Goal: Task Accomplishment & Management: Manage account settings

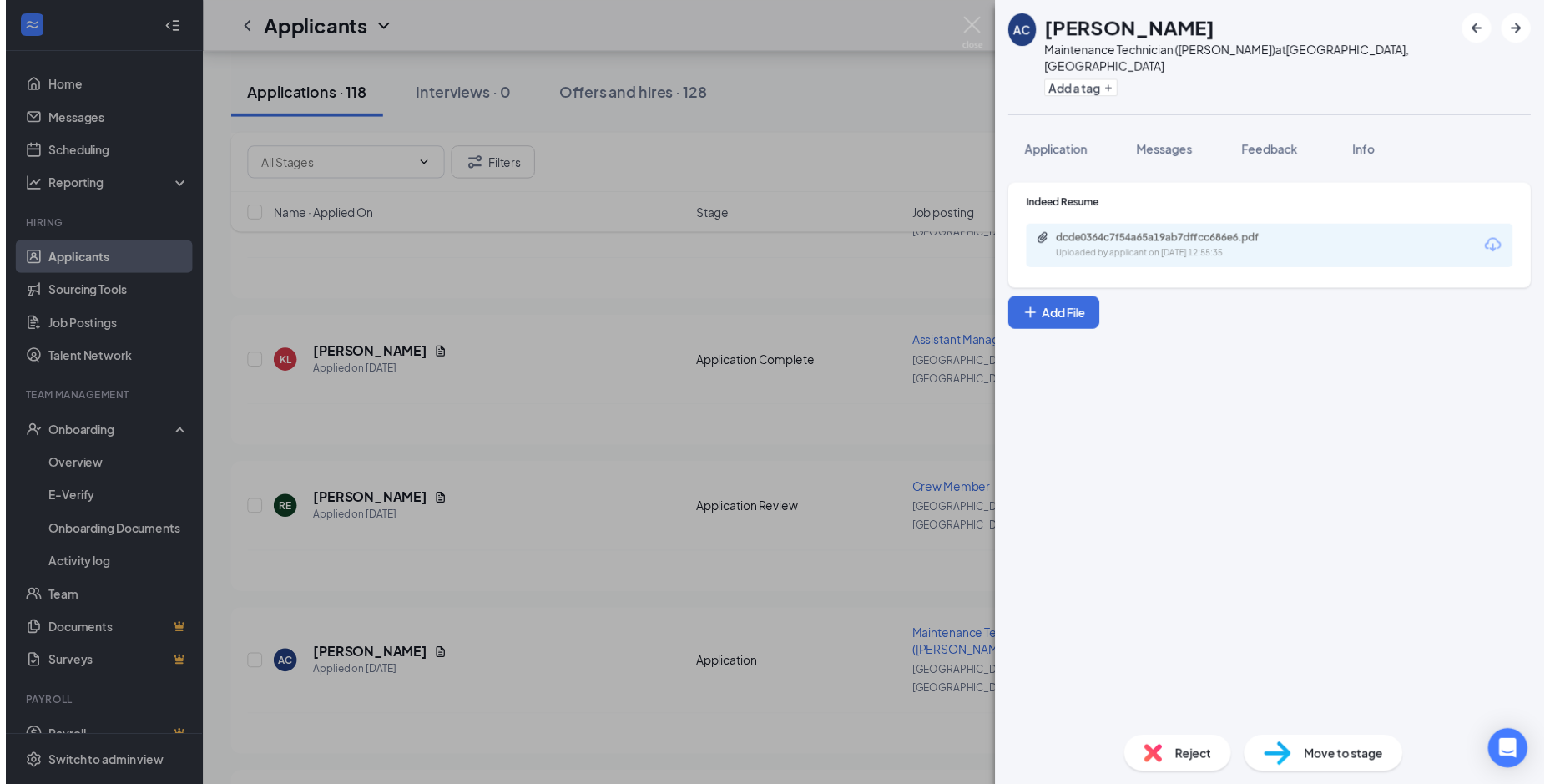
scroll to position [1585, 0]
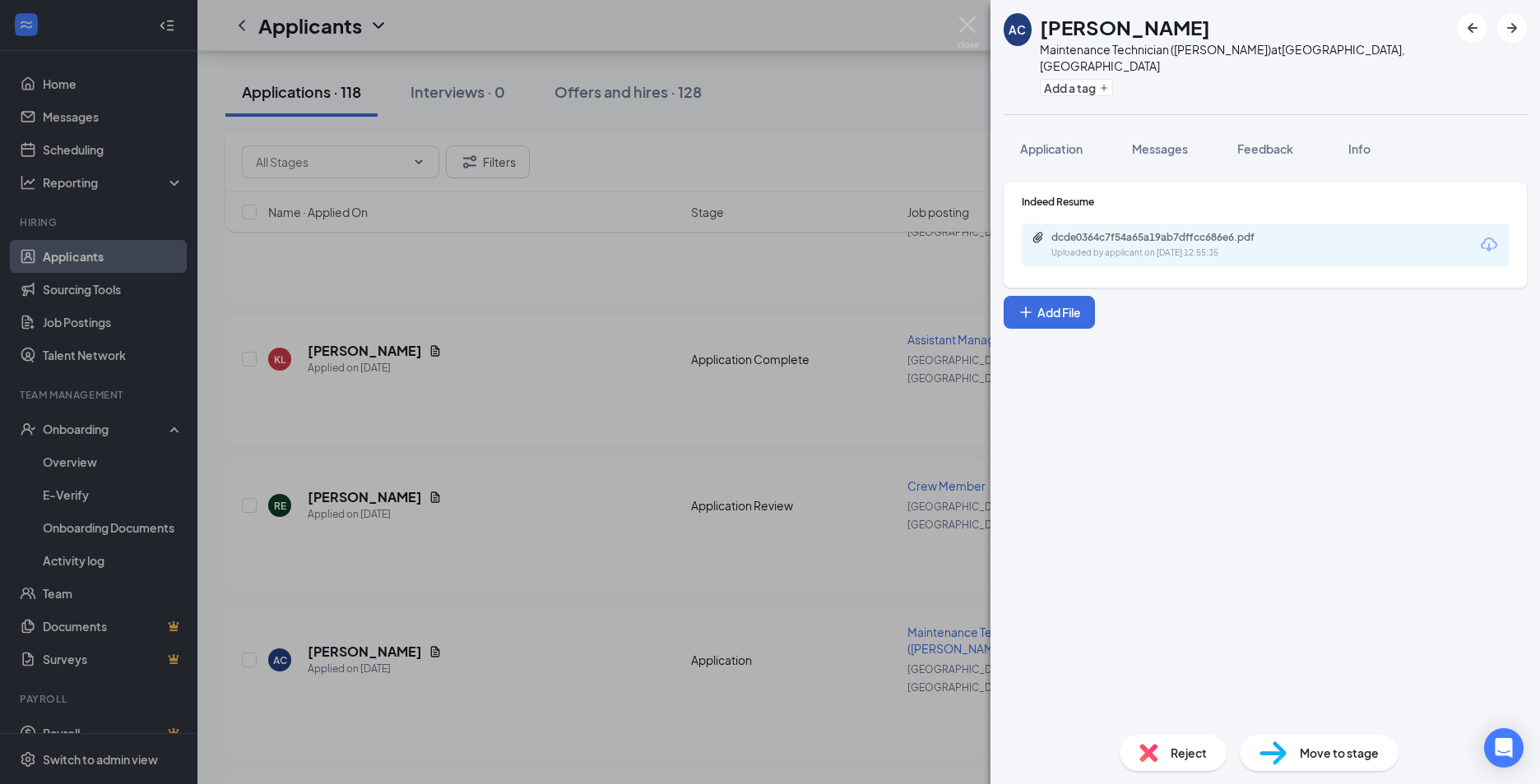
click at [603, 481] on div "AC [PERSON_NAME] Maintenance Technician ([PERSON_NAME]) at [GEOGRAPHIC_DATA], […" at bounding box center [770, 392] width 1540 height 784
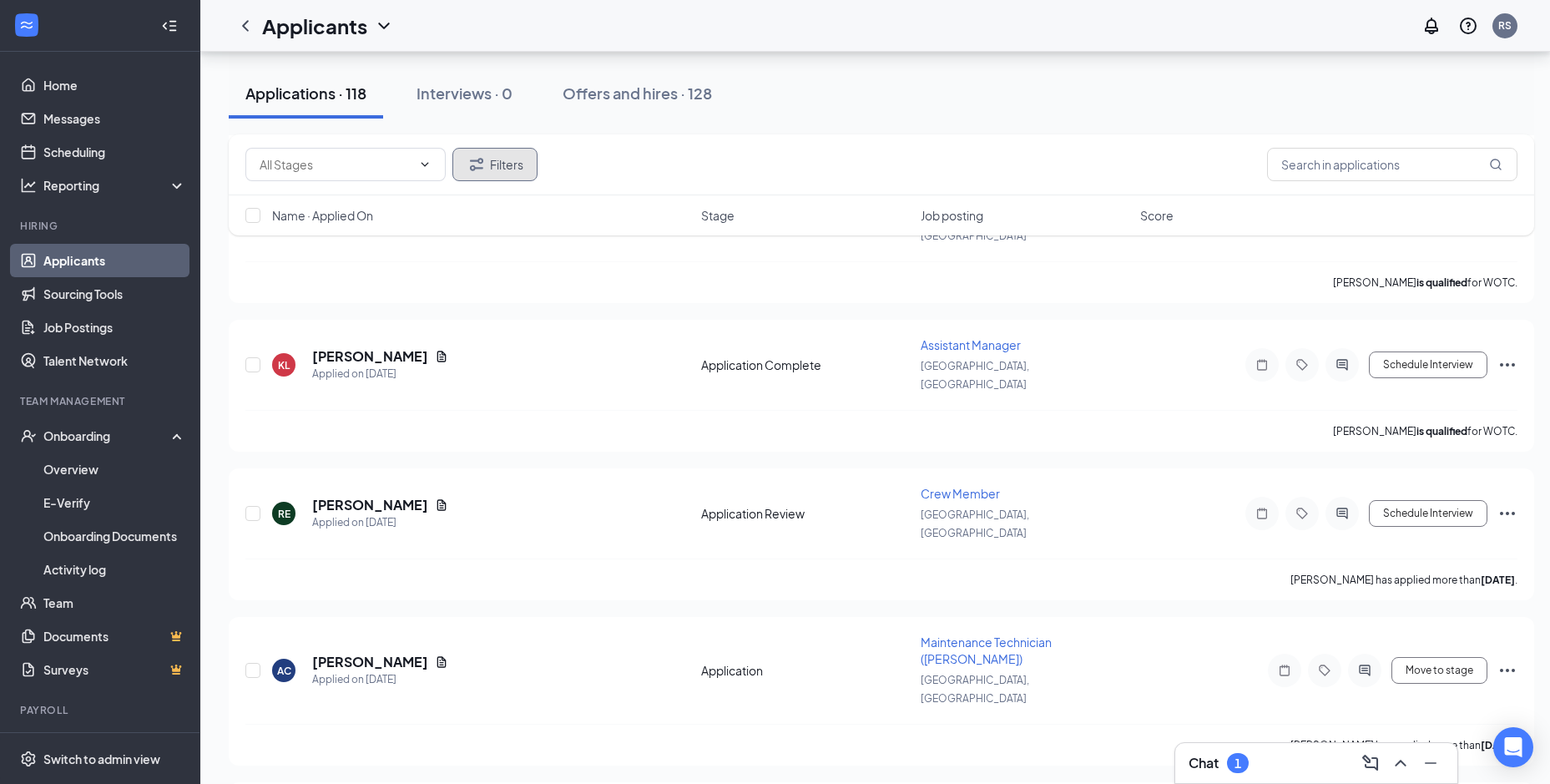
click at [516, 158] on button "Filters" at bounding box center [495, 165] width 85 height 33
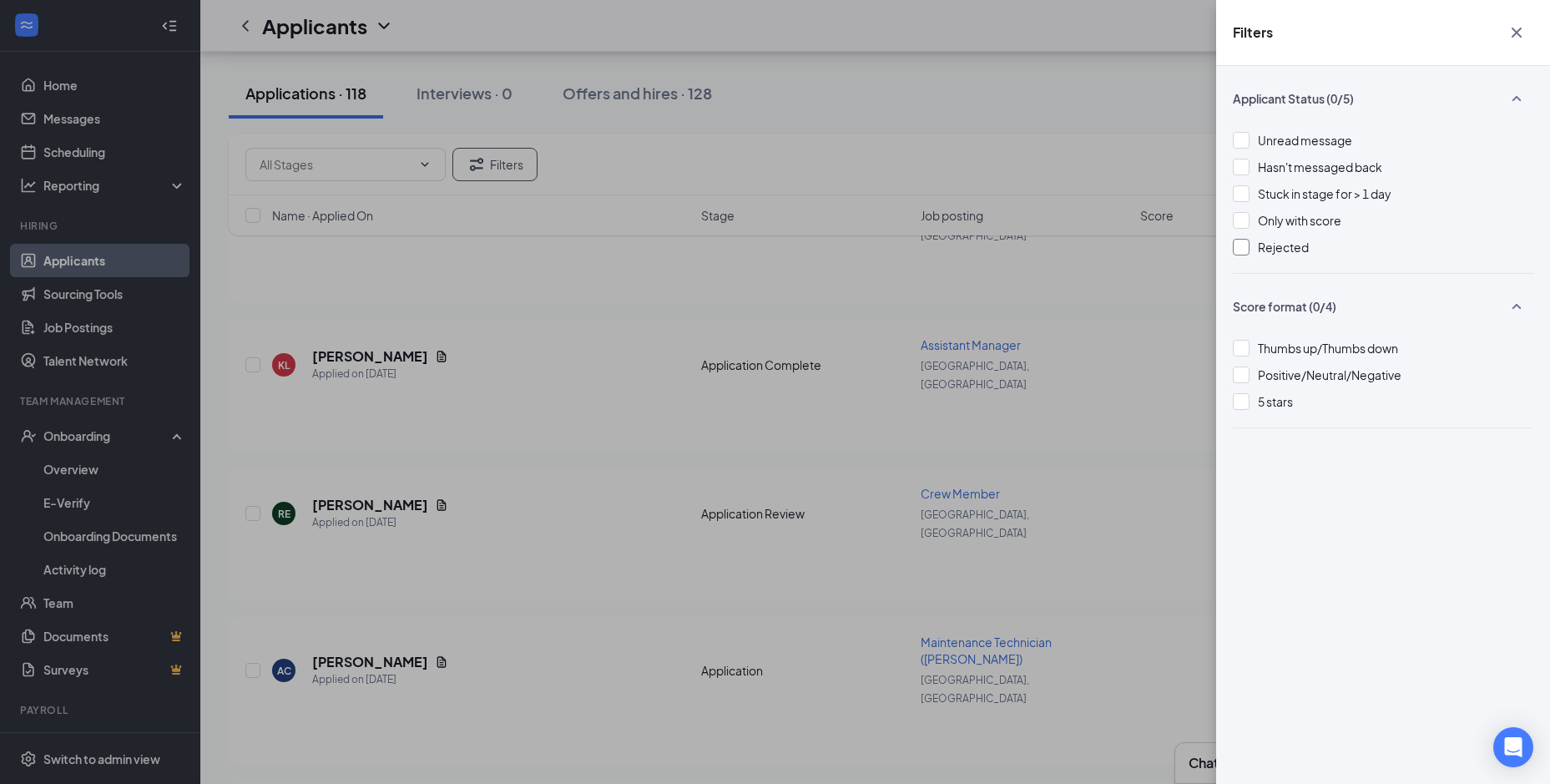
click at [1242, 249] on div at bounding box center [1241, 247] width 17 height 17
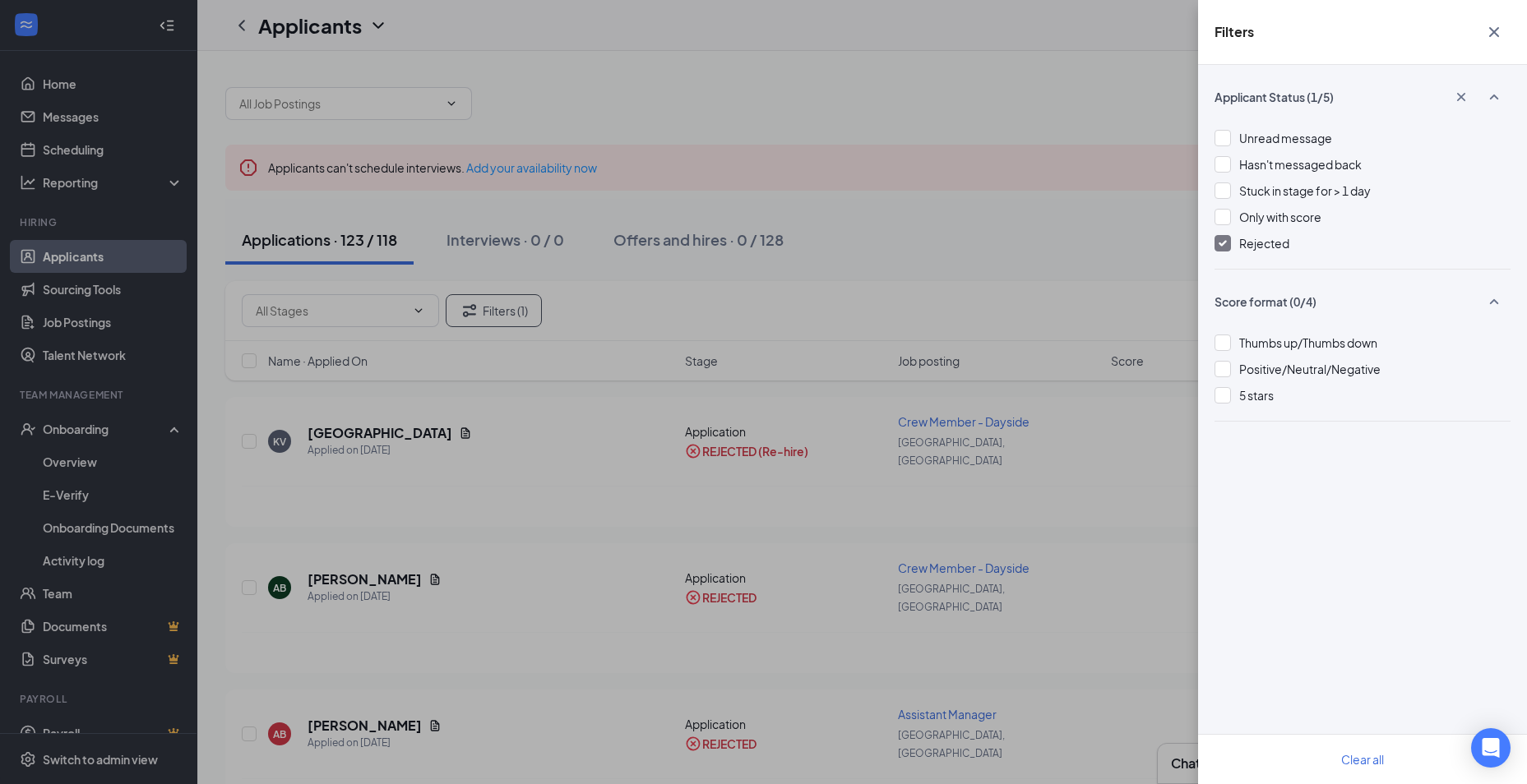
click at [743, 429] on div "Filters Applicant Status (1/5) Unread message Hasn't messaged back Stuck in sta…" at bounding box center [764, 392] width 1527 height 784
click at [562, 439] on div "Filters Applicant Status (1/5) Unread message Hasn't messaged back Stuck in sta…" at bounding box center [764, 392] width 1527 height 784
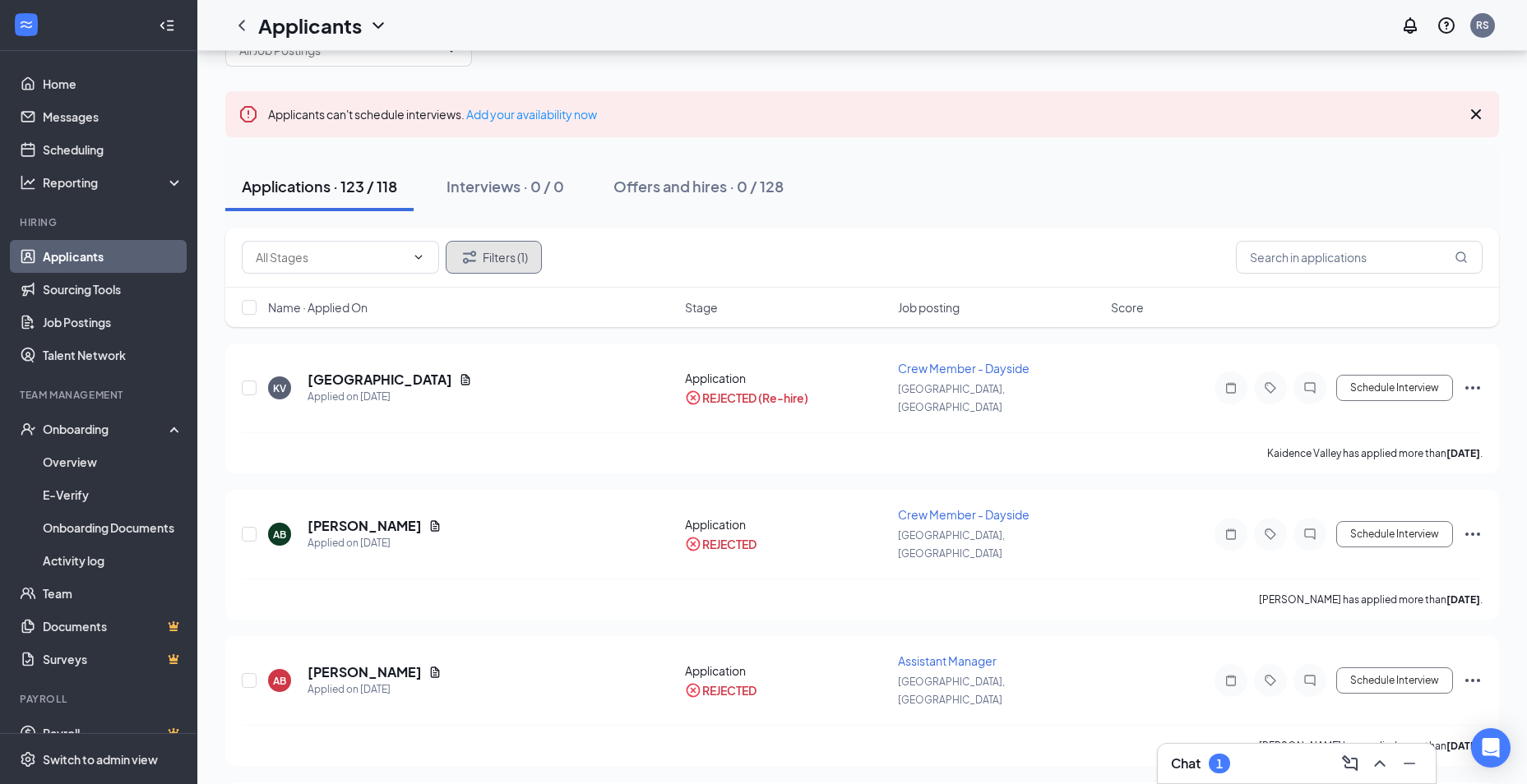
scroll to position [82, 0]
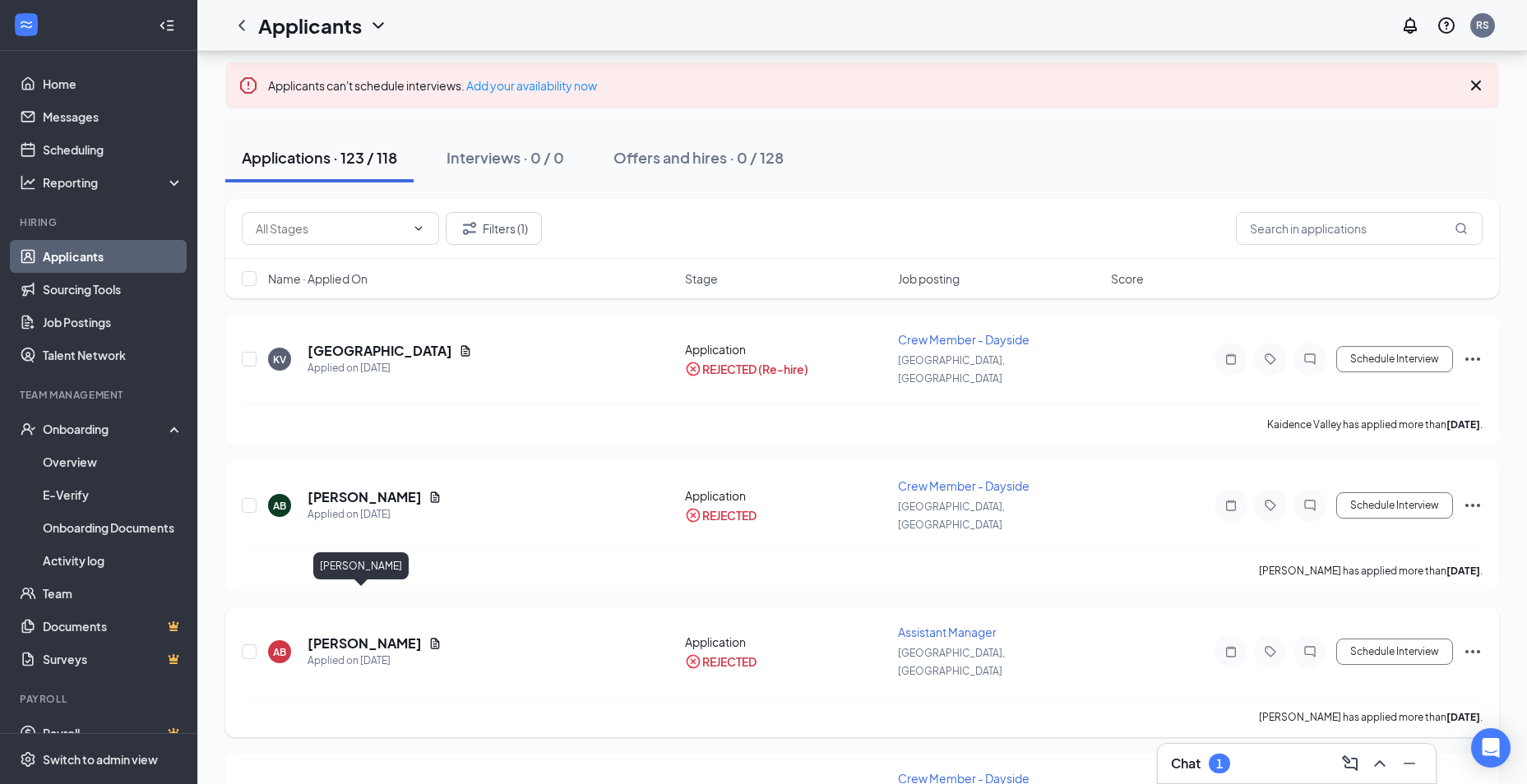
click at [387, 635] on h5 "[PERSON_NAME]" at bounding box center [365, 644] width 114 height 18
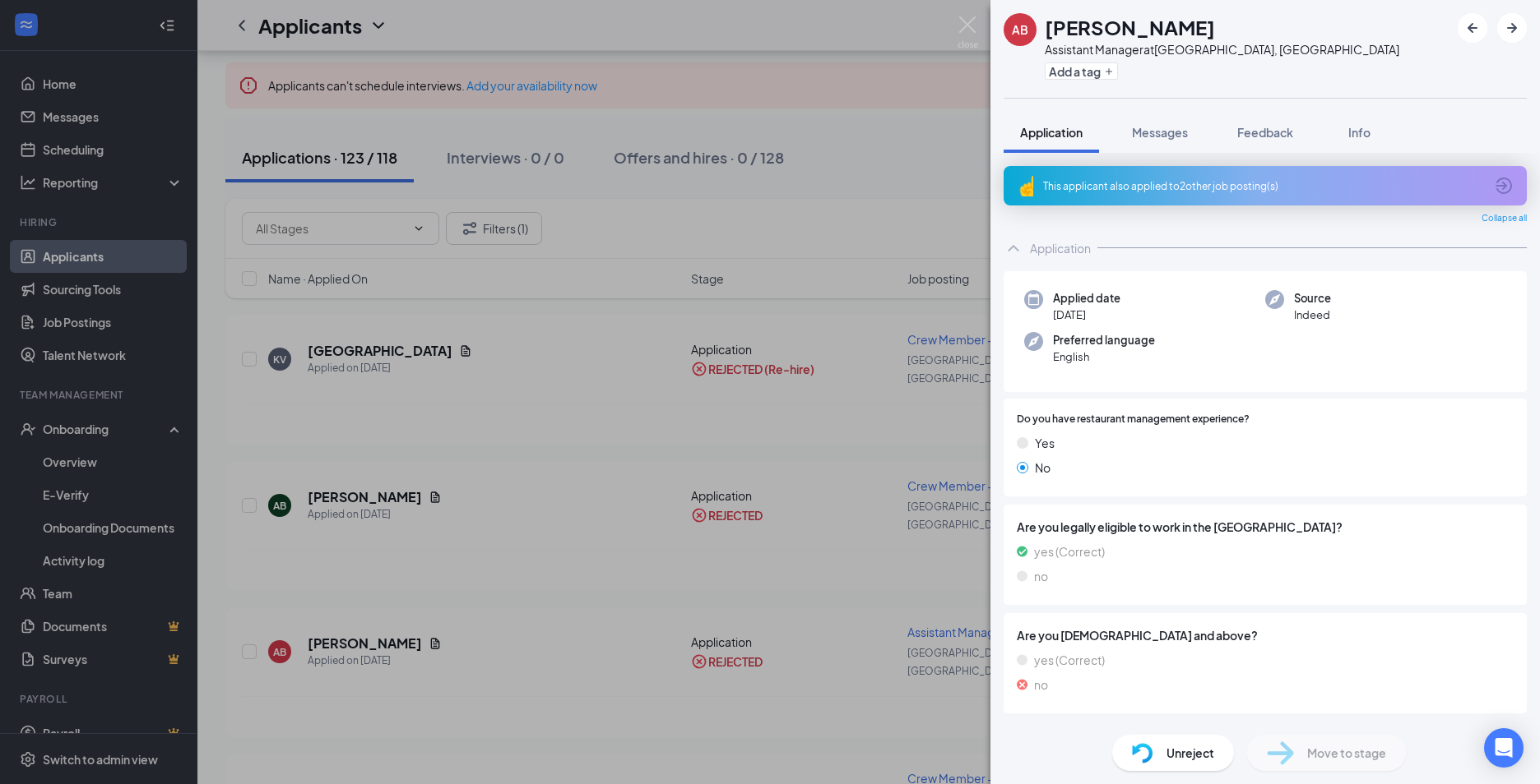
click at [512, 531] on div "AB [PERSON_NAME] Assistant Manager at [GEOGRAPHIC_DATA], [GEOGRAPHIC_DATA] Add …" at bounding box center [770, 392] width 1540 height 784
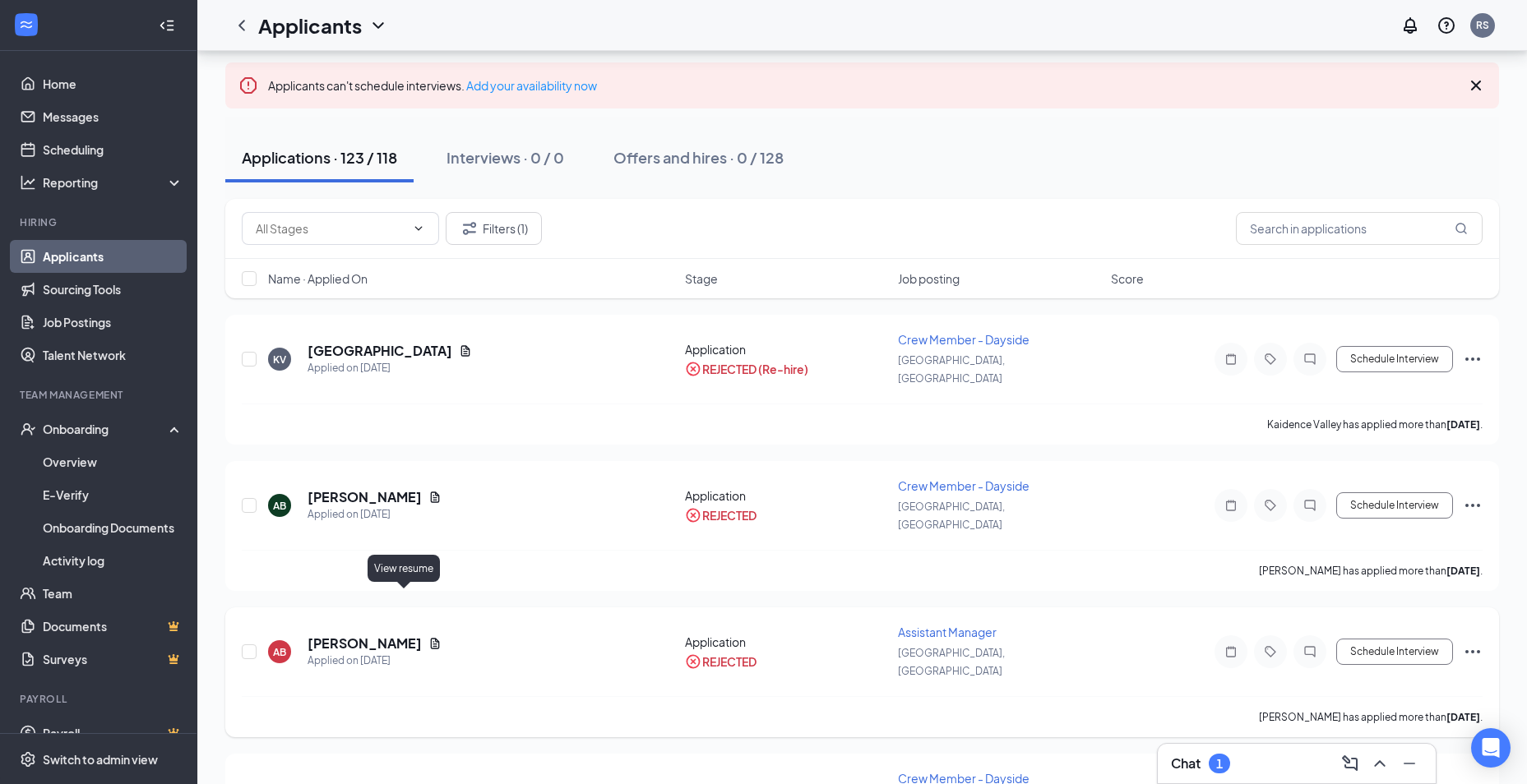
click at [428, 637] on icon "Document" at bounding box center [435, 644] width 14 height 14
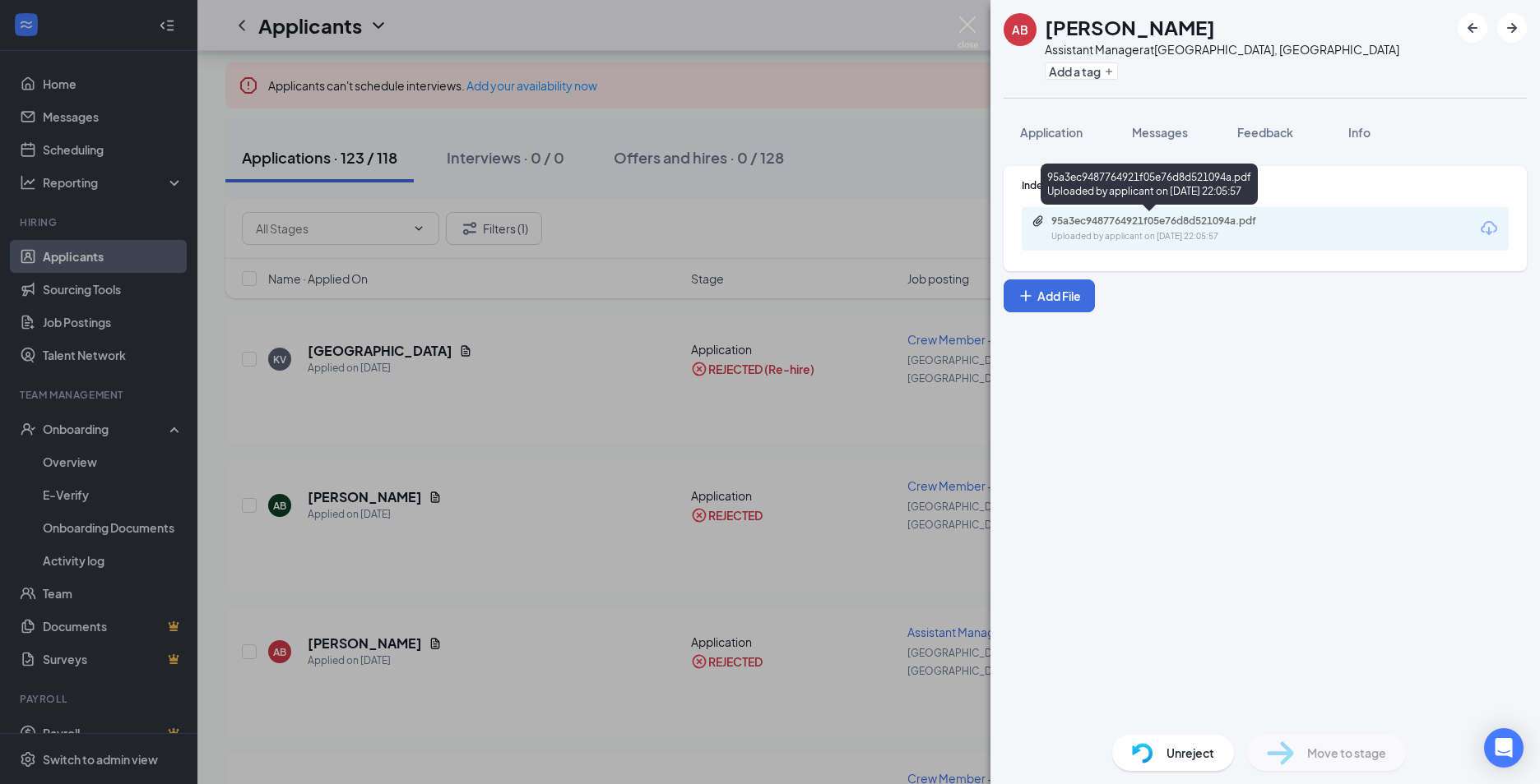
click at [1150, 225] on div "95a3ec9487764921f05e76d8d521094a.pdf" at bounding box center [1166, 221] width 230 height 14
click at [589, 405] on div "AB [PERSON_NAME] Assistant Manager at [GEOGRAPHIC_DATA], [GEOGRAPHIC_DATA] Add …" at bounding box center [770, 392] width 1540 height 784
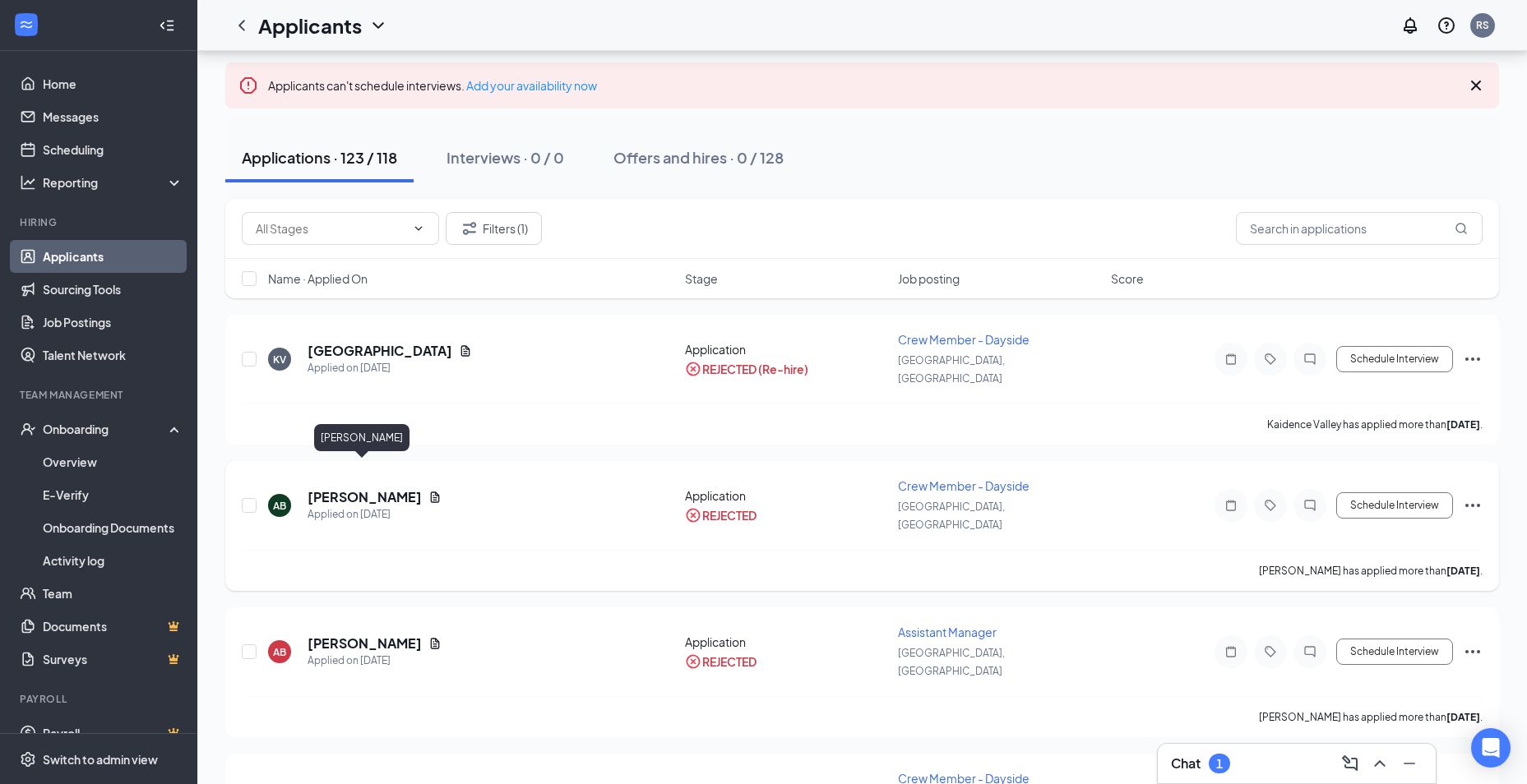
click at [379, 488] on h5 "[PERSON_NAME]" at bounding box center [365, 497] width 114 height 18
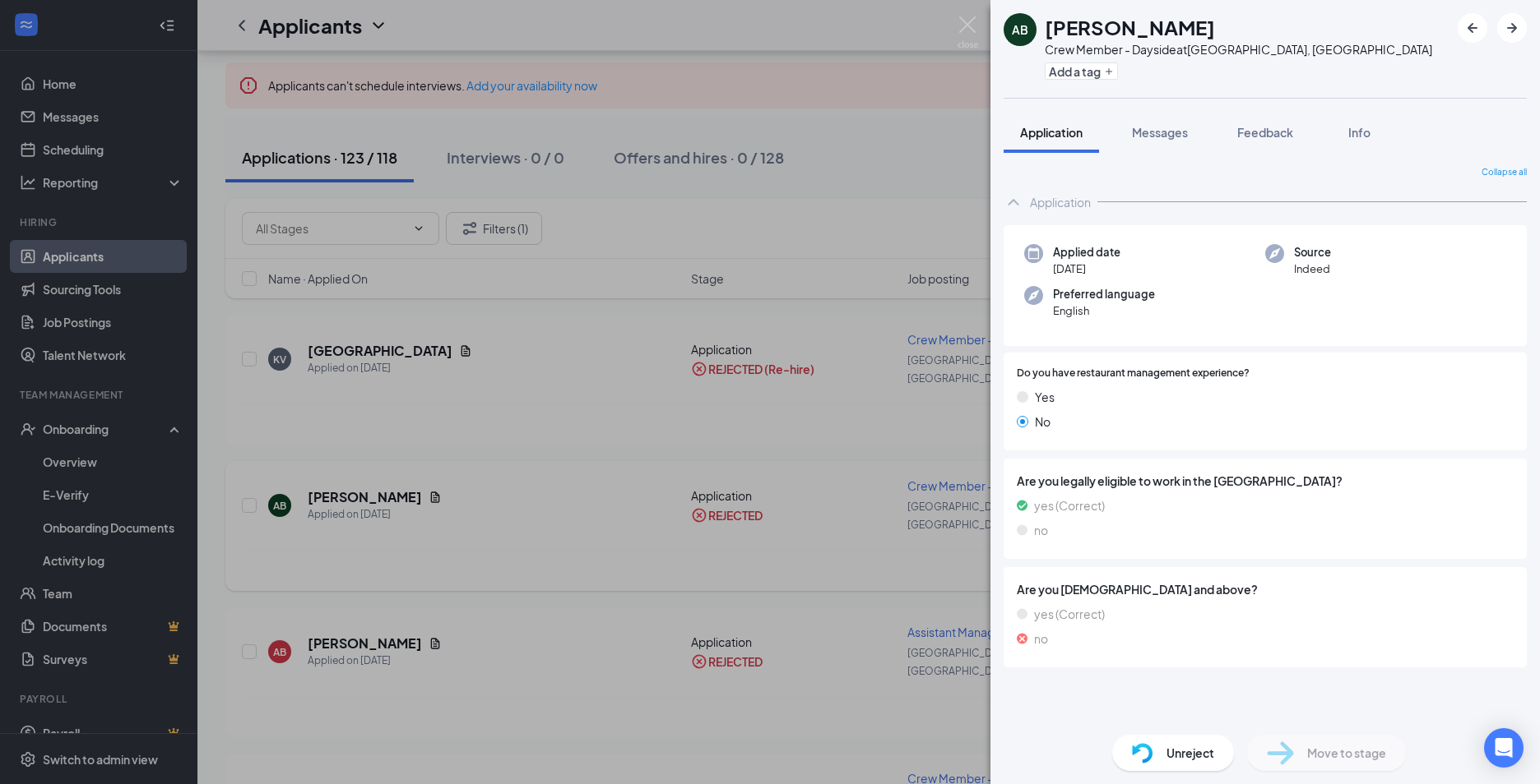
click at [517, 462] on div "AB [PERSON_NAME] Crew Member - Dayside at [GEOGRAPHIC_DATA], [GEOGRAPHIC_DATA] …" at bounding box center [770, 392] width 1540 height 784
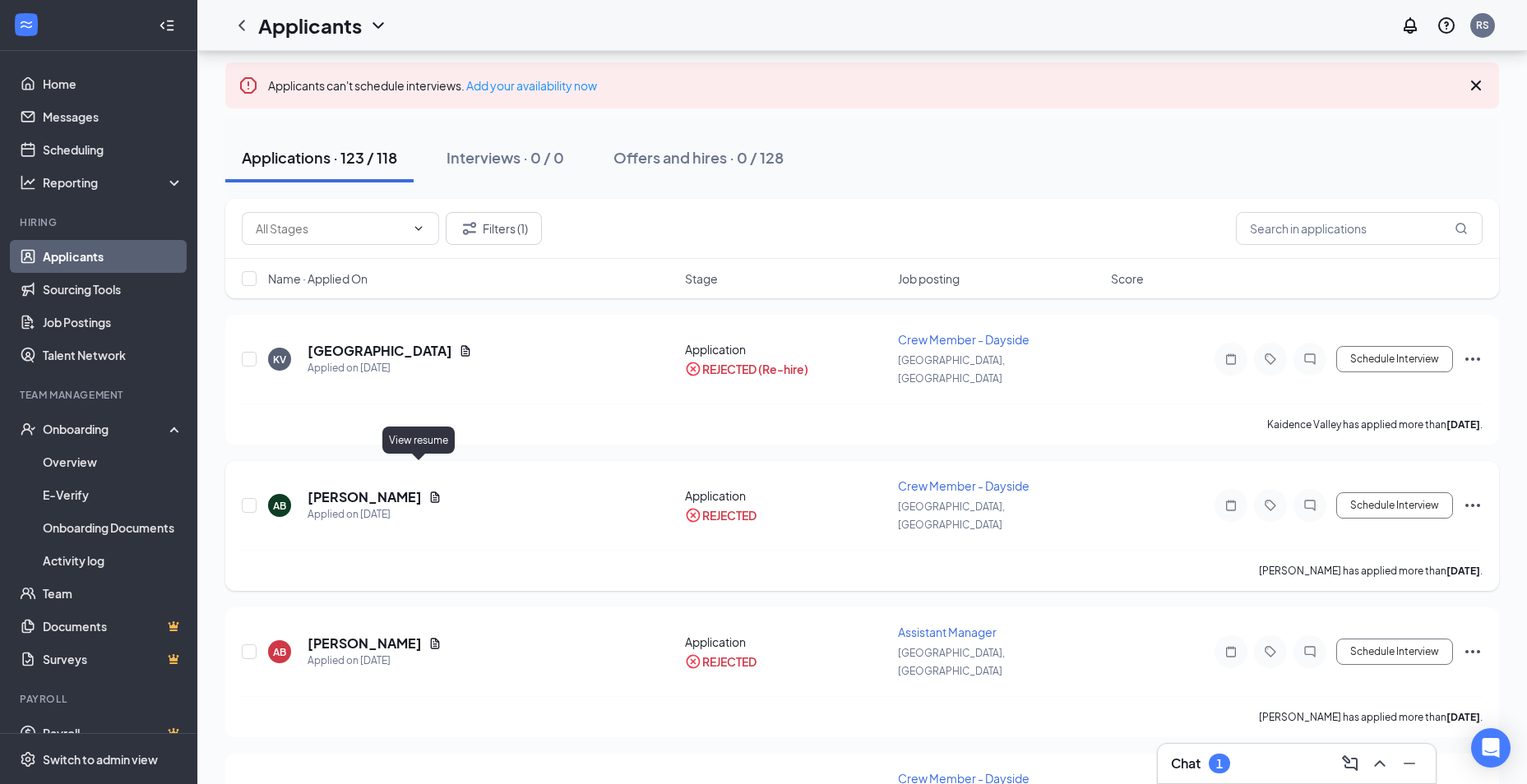
click at [428, 491] on icon "Document" at bounding box center [435, 497] width 14 height 14
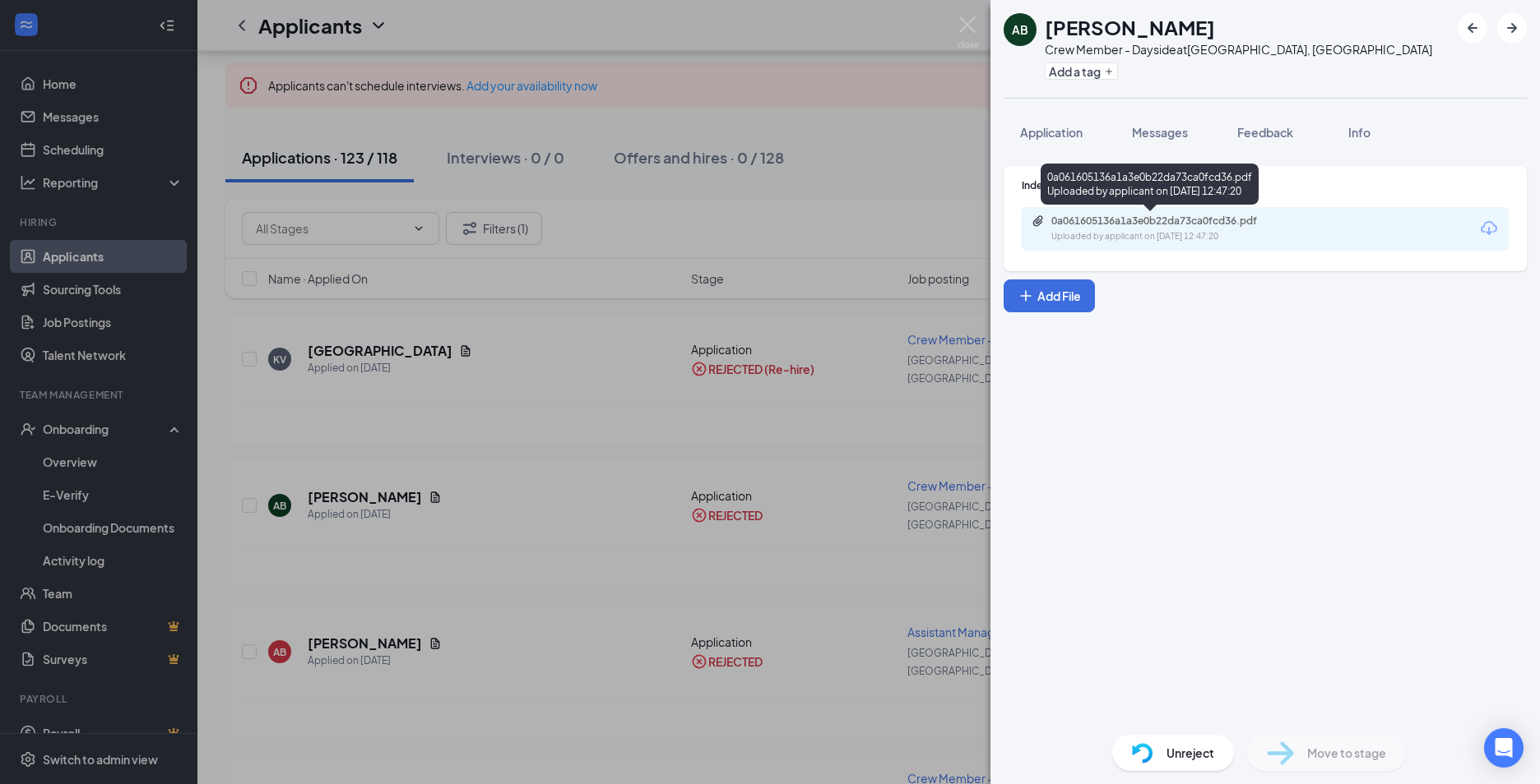
click at [1119, 238] on div "Uploaded by applicant on [DATE] 12:47:20" at bounding box center [1174, 236] width 246 height 14
drag, startPoint x: 415, startPoint y: 242, endPoint x: 416, endPoint y: 259, distance: 17.0
click at [416, 244] on div "AB [PERSON_NAME] Crew Member - Dayside at [GEOGRAPHIC_DATA], [GEOGRAPHIC_DATA] …" at bounding box center [770, 392] width 1540 height 784
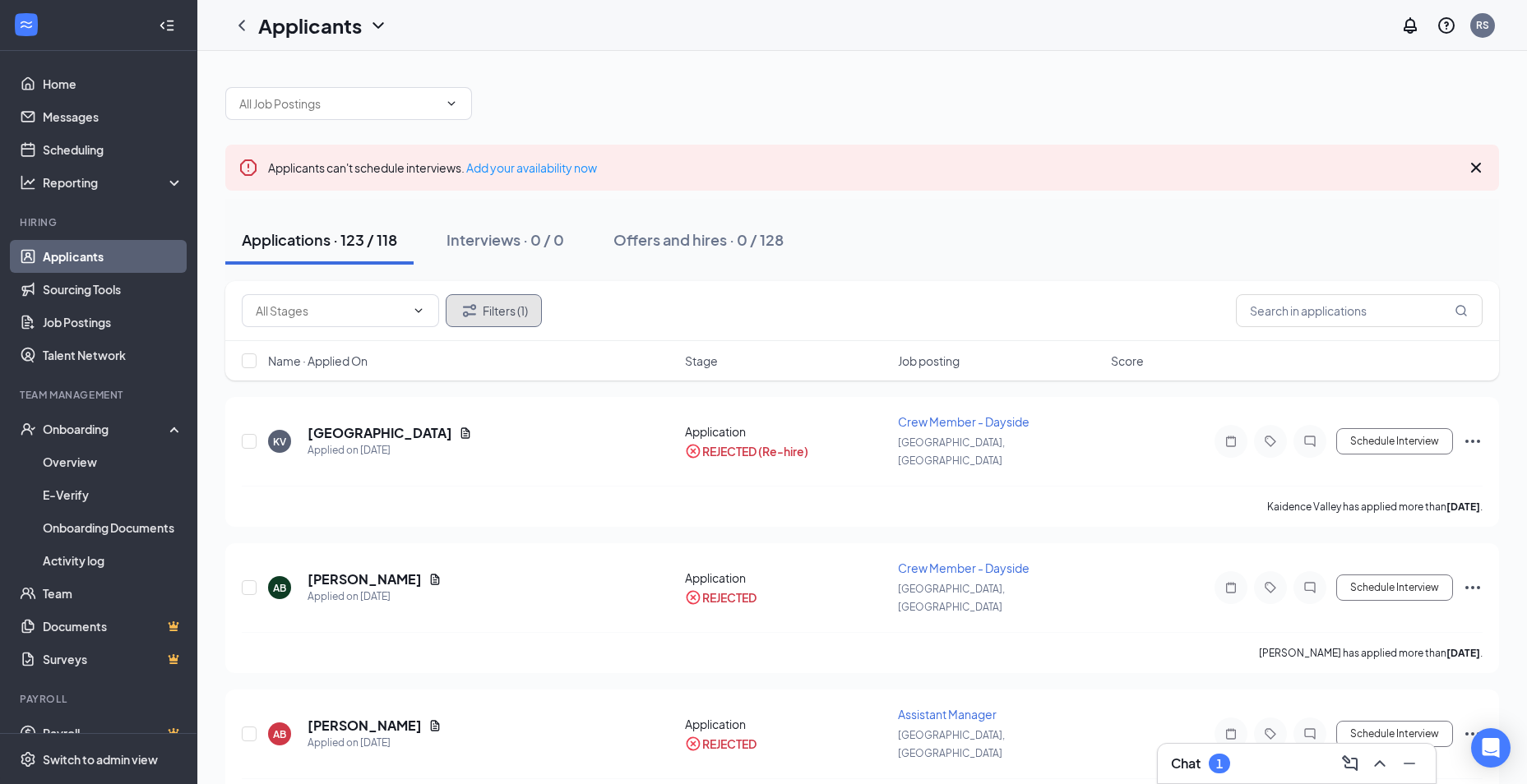
click at [500, 324] on button "Filters (1)" at bounding box center [494, 311] width 96 height 33
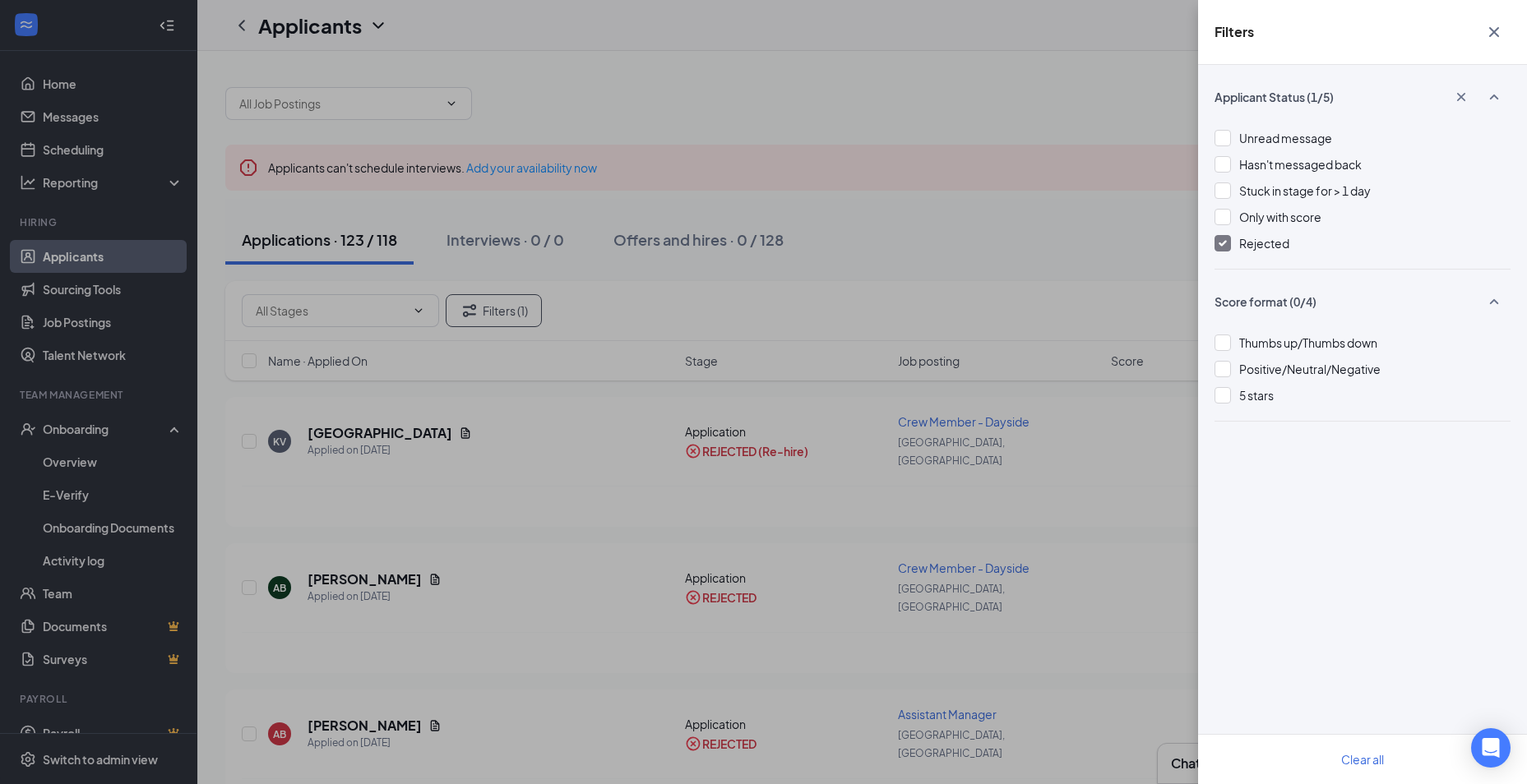
click at [1219, 241] on img at bounding box center [1223, 243] width 8 height 6
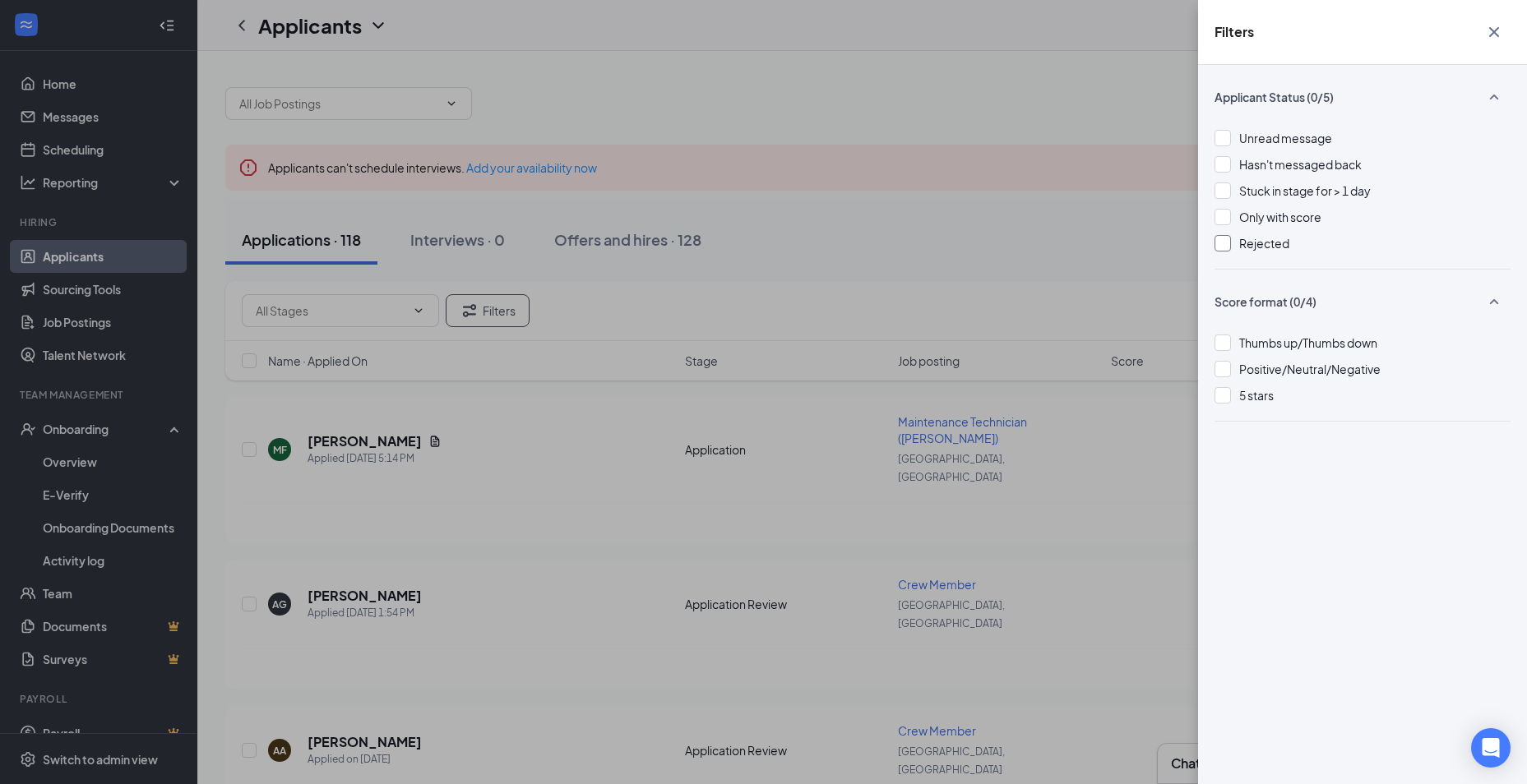
click at [781, 422] on div "Filters Applicant Status (0/5) Unread message Hasn't messaged back Stuck in sta…" at bounding box center [764, 392] width 1527 height 784
click at [236, 431] on div "Filters Applicant Status (0/5) Unread message Hasn't messaged back Stuck in sta…" at bounding box center [764, 392] width 1527 height 784
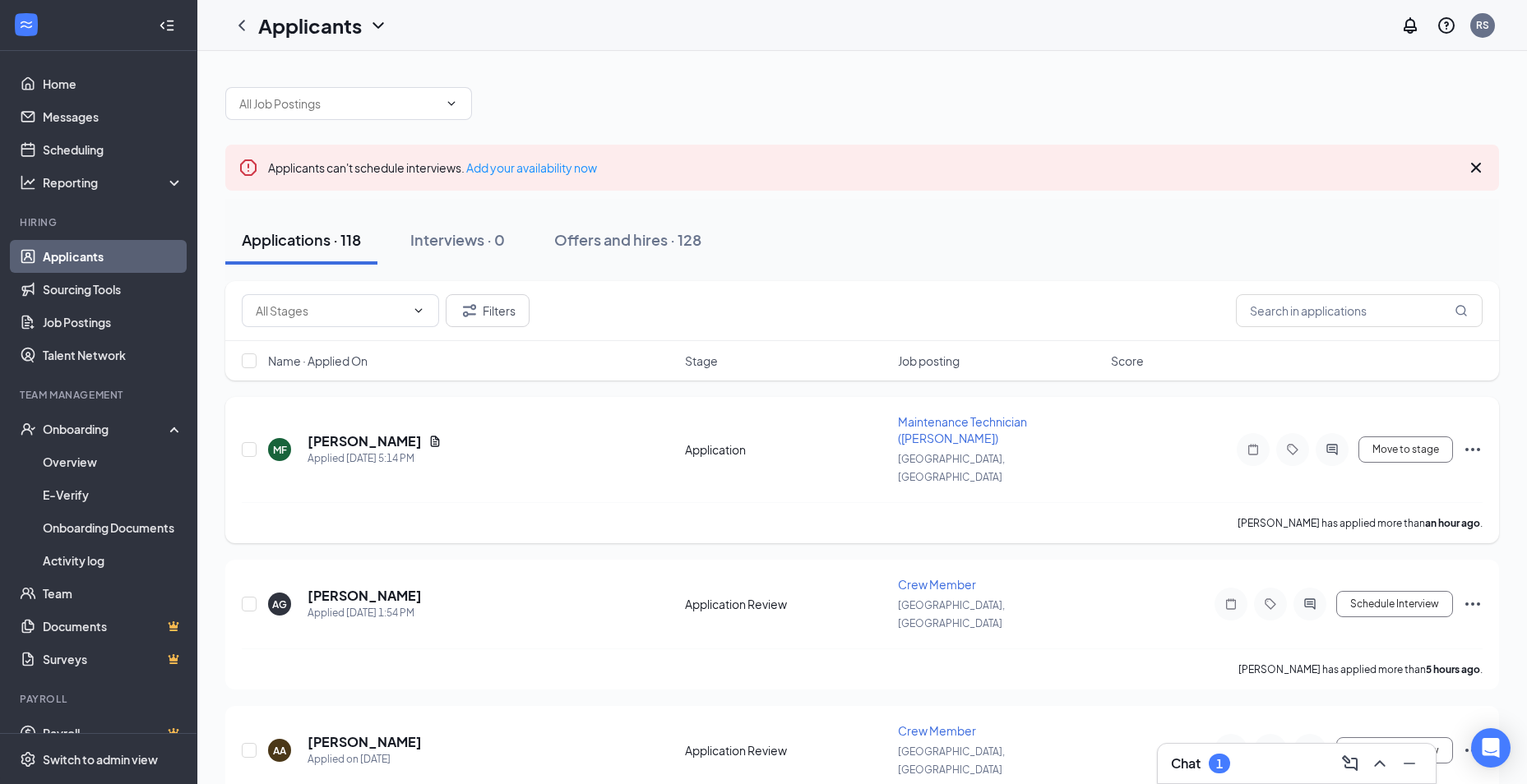
click at [340, 433] on h5 "[PERSON_NAME]" at bounding box center [365, 442] width 114 height 18
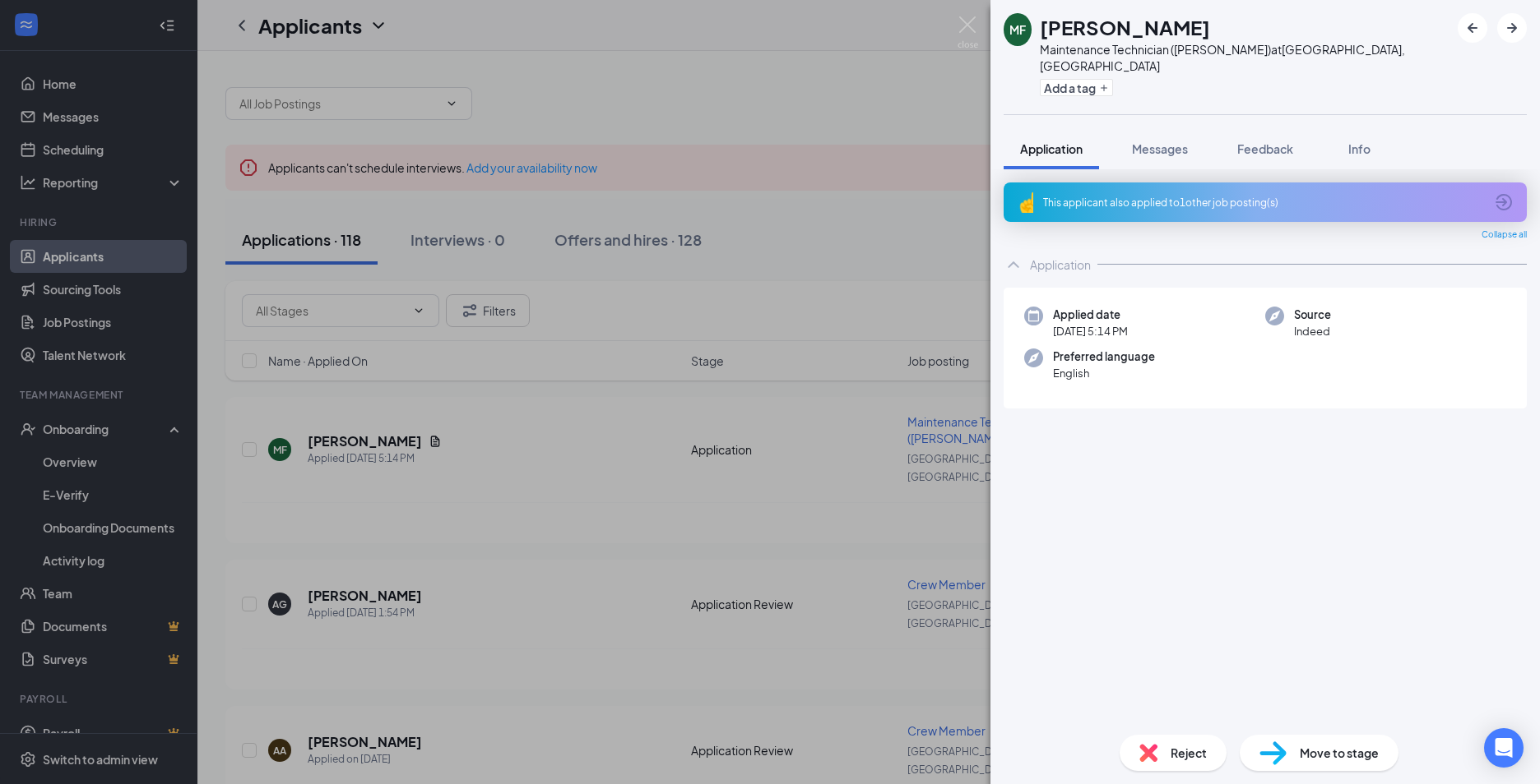
click at [1140, 196] on div "This applicant also applied to 1 other job posting(s)" at bounding box center [1263, 202] width 441 height 14
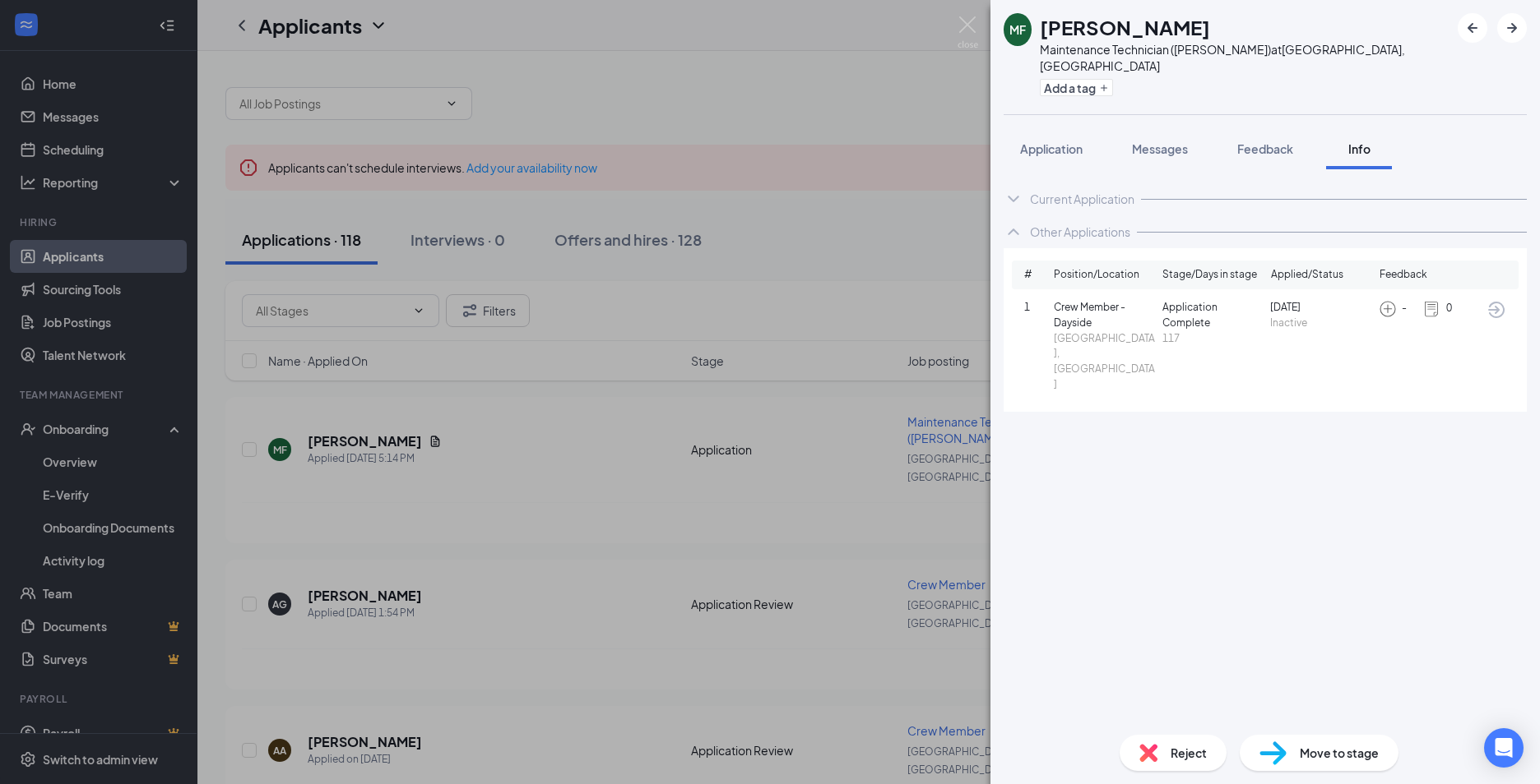
click at [1085, 300] on span "Crew Member - Dayside" at bounding box center [1104, 315] width 102 height 32
click at [1096, 331] on span "[GEOGRAPHIC_DATA], [GEOGRAPHIC_DATA]" at bounding box center [1104, 362] width 102 height 62
click at [1391, 300] on img at bounding box center [1388, 309] width 18 height 18
click at [1505, 300] on icon "ArrowCircle" at bounding box center [1497, 310] width 20 height 20
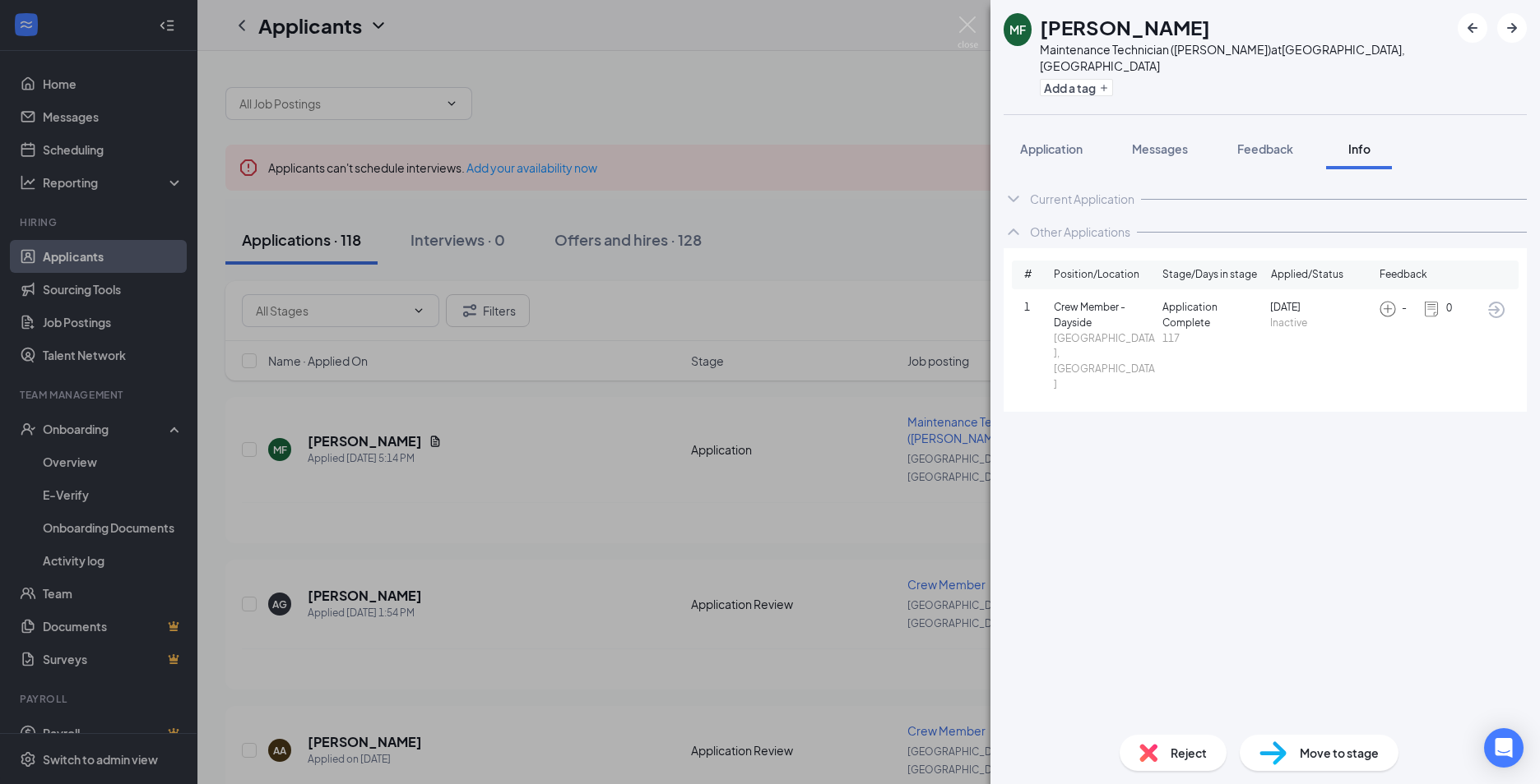
click at [644, 369] on div "MF [PERSON_NAME] Maintenance Technician ([PERSON_NAME]) at [GEOGRAPHIC_DATA], […" at bounding box center [770, 392] width 1540 height 784
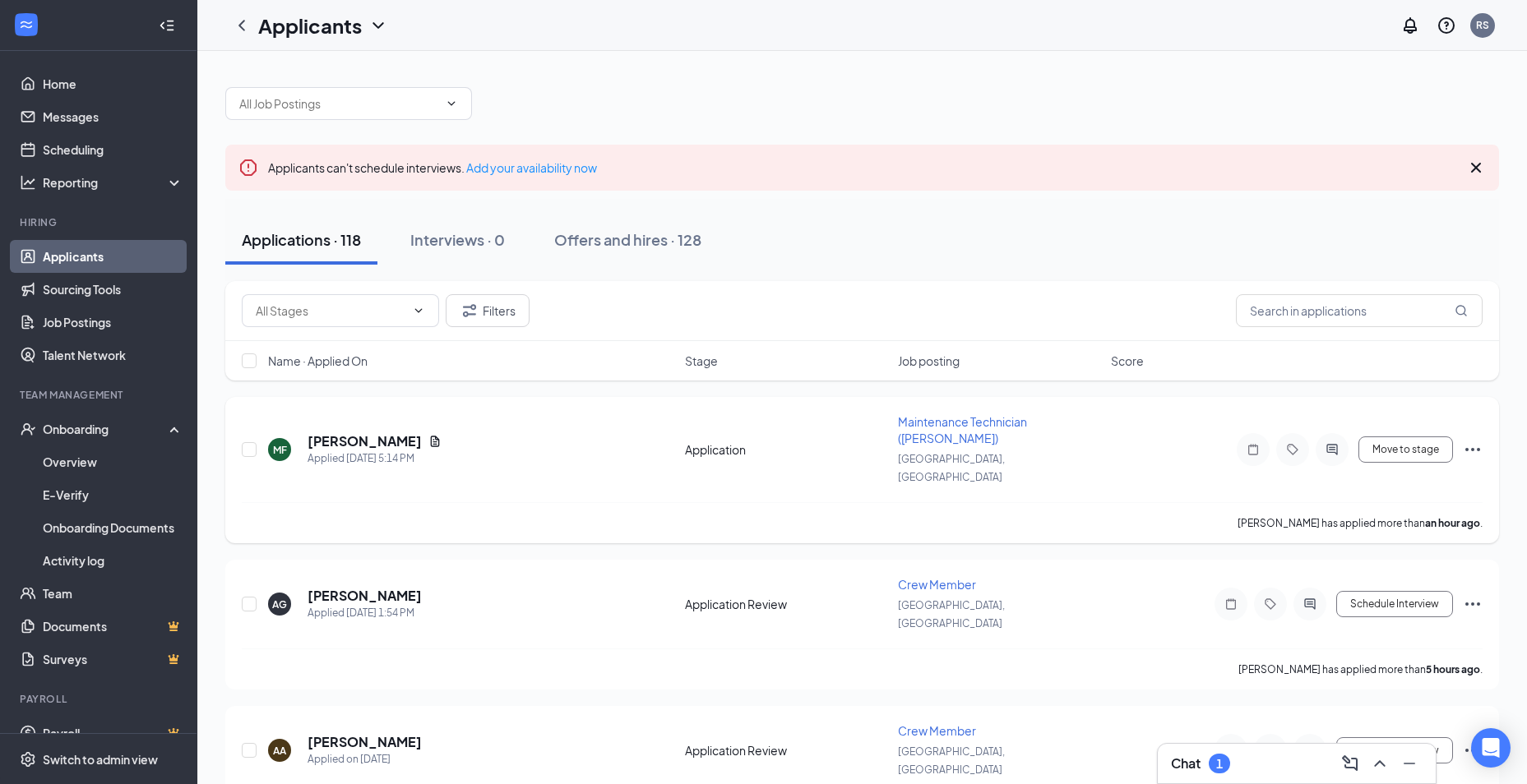
click at [431, 435] on icon "Document" at bounding box center [436, 441] width 9 height 11
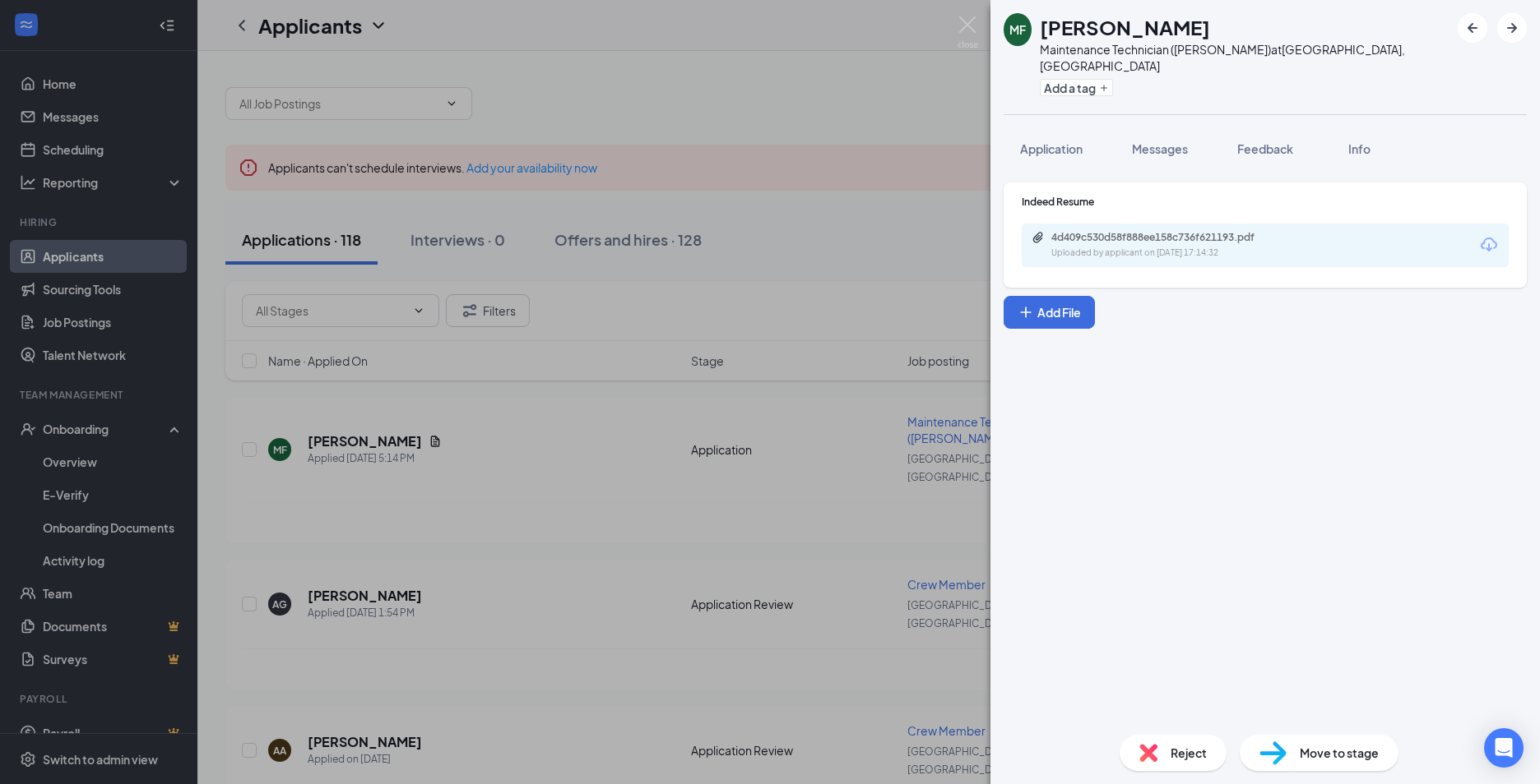
click at [1130, 246] on div "Uploaded by applicant on [DATE] 17:14:32" at bounding box center [1174, 253] width 246 height 14
click at [506, 478] on div "MF [PERSON_NAME] Maintenance Technician ([PERSON_NAME]) at [GEOGRAPHIC_DATA], […" at bounding box center [770, 392] width 1540 height 784
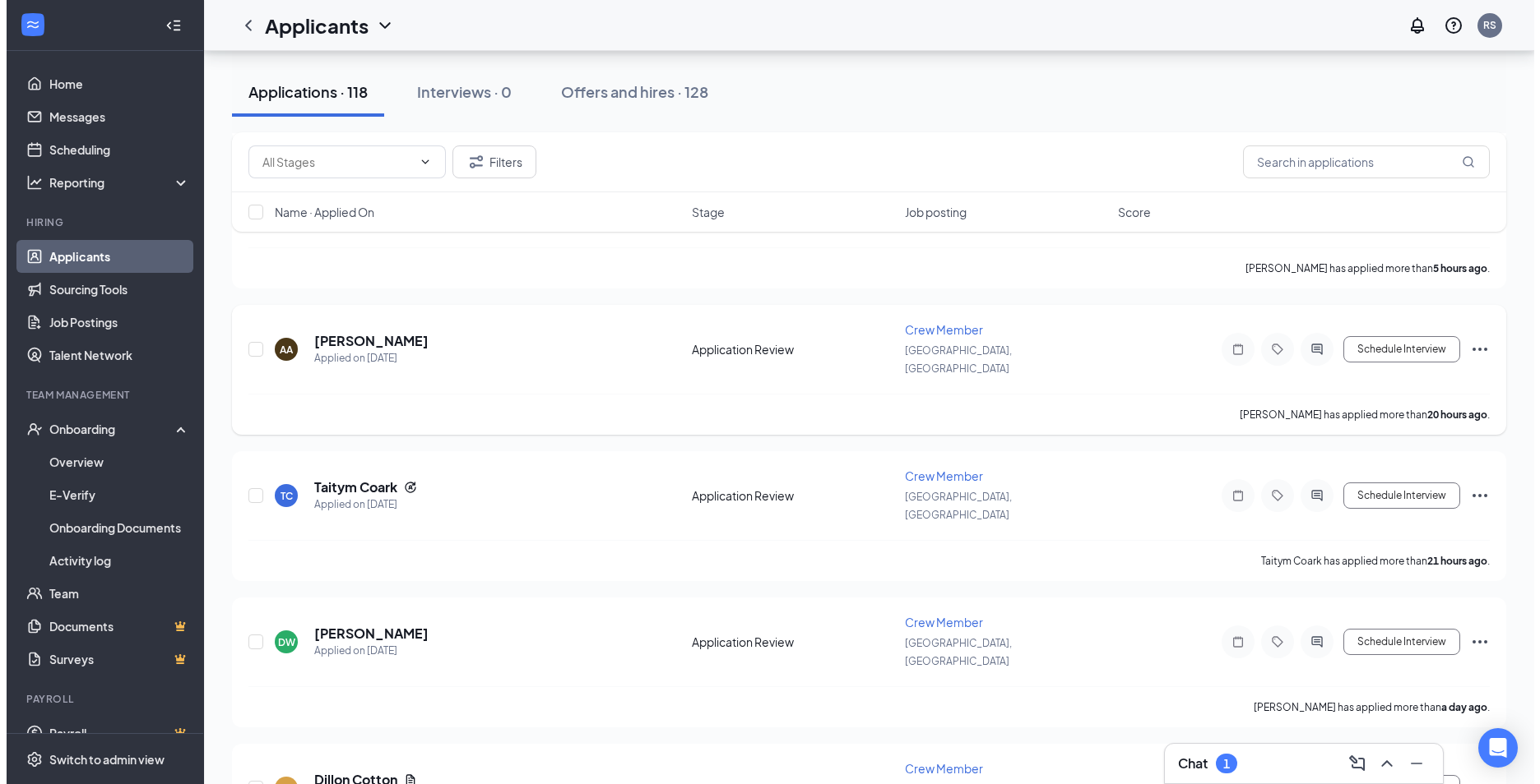
scroll to position [411, 0]
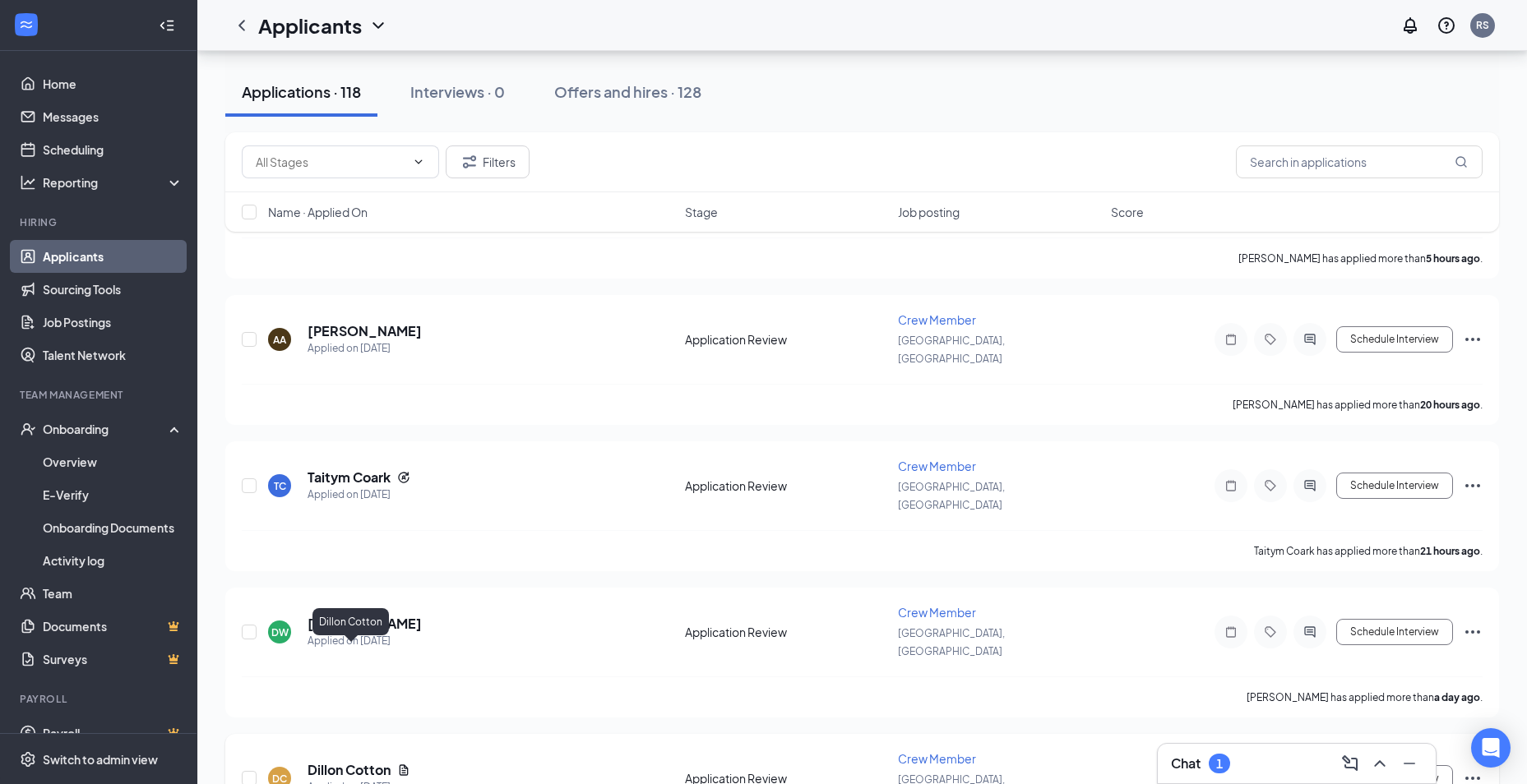
click at [347, 761] on h5 "Dillon Cotton" at bounding box center [350, 770] width 83 height 18
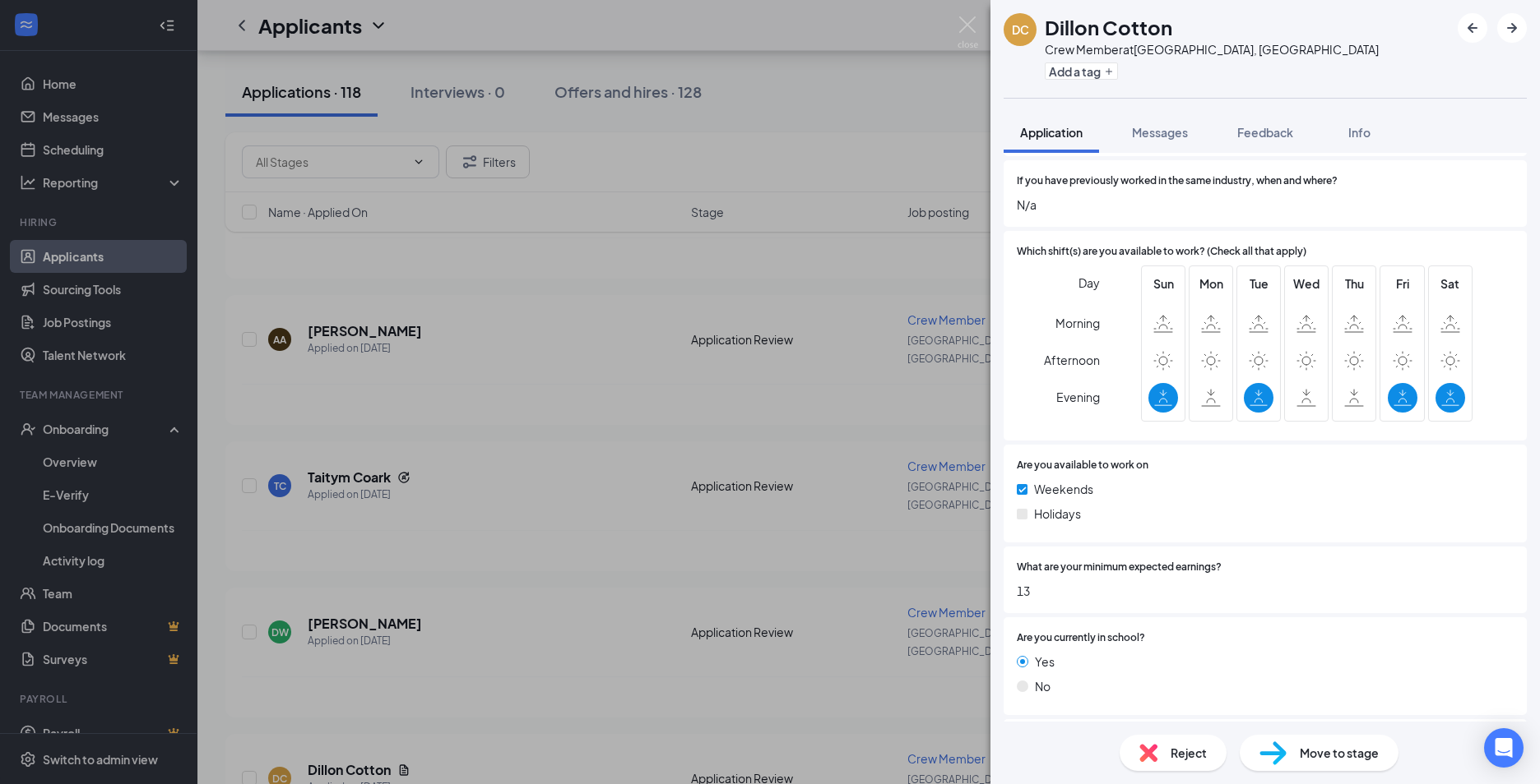
scroll to position [740, 0]
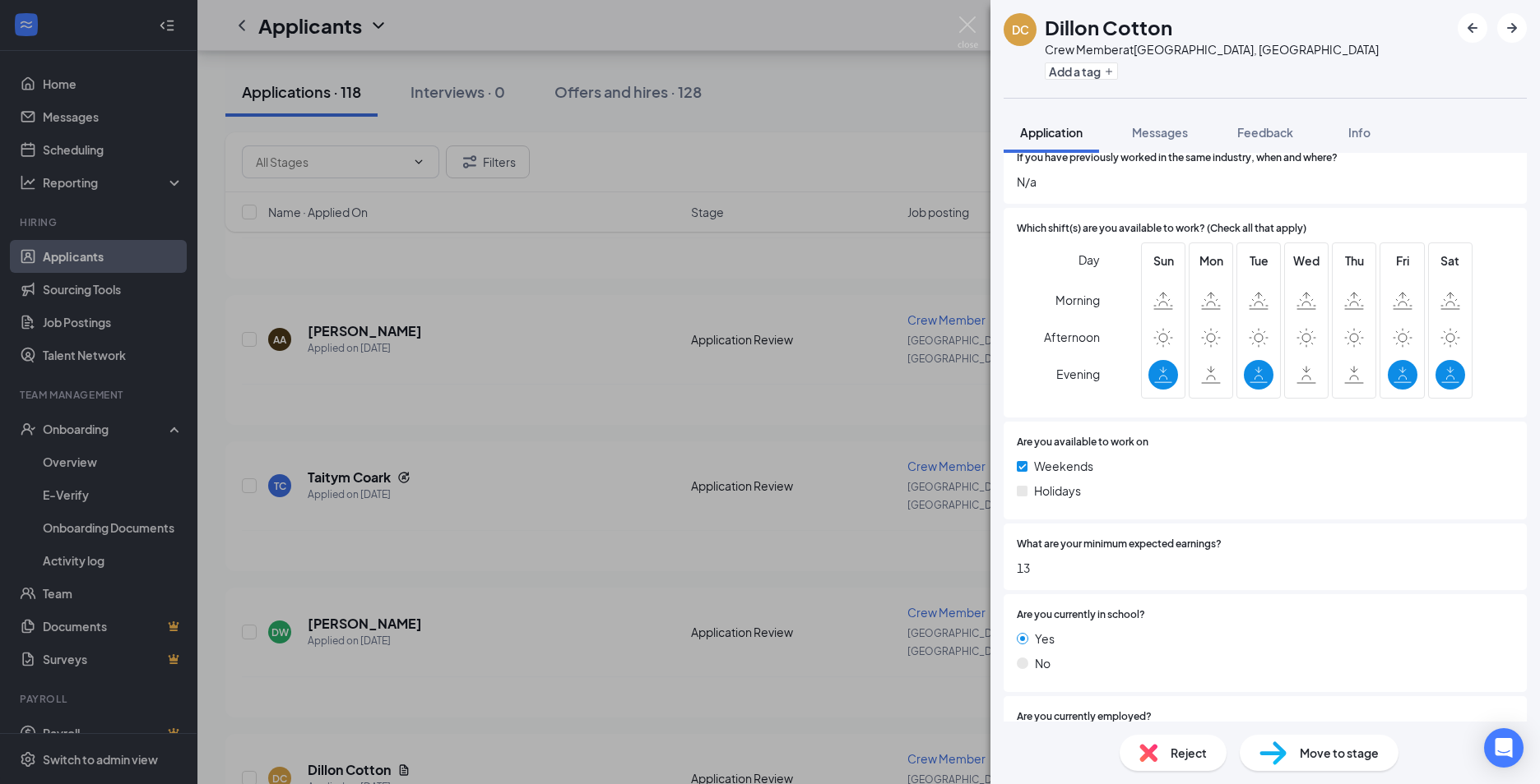
click at [522, 583] on div "[PERSON_NAME] Cotton Crew Member at [GEOGRAPHIC_DATA], [GEOGRAPHIC_DATA] Add a …" at bounding box center [770, 392] width 1540 height 784
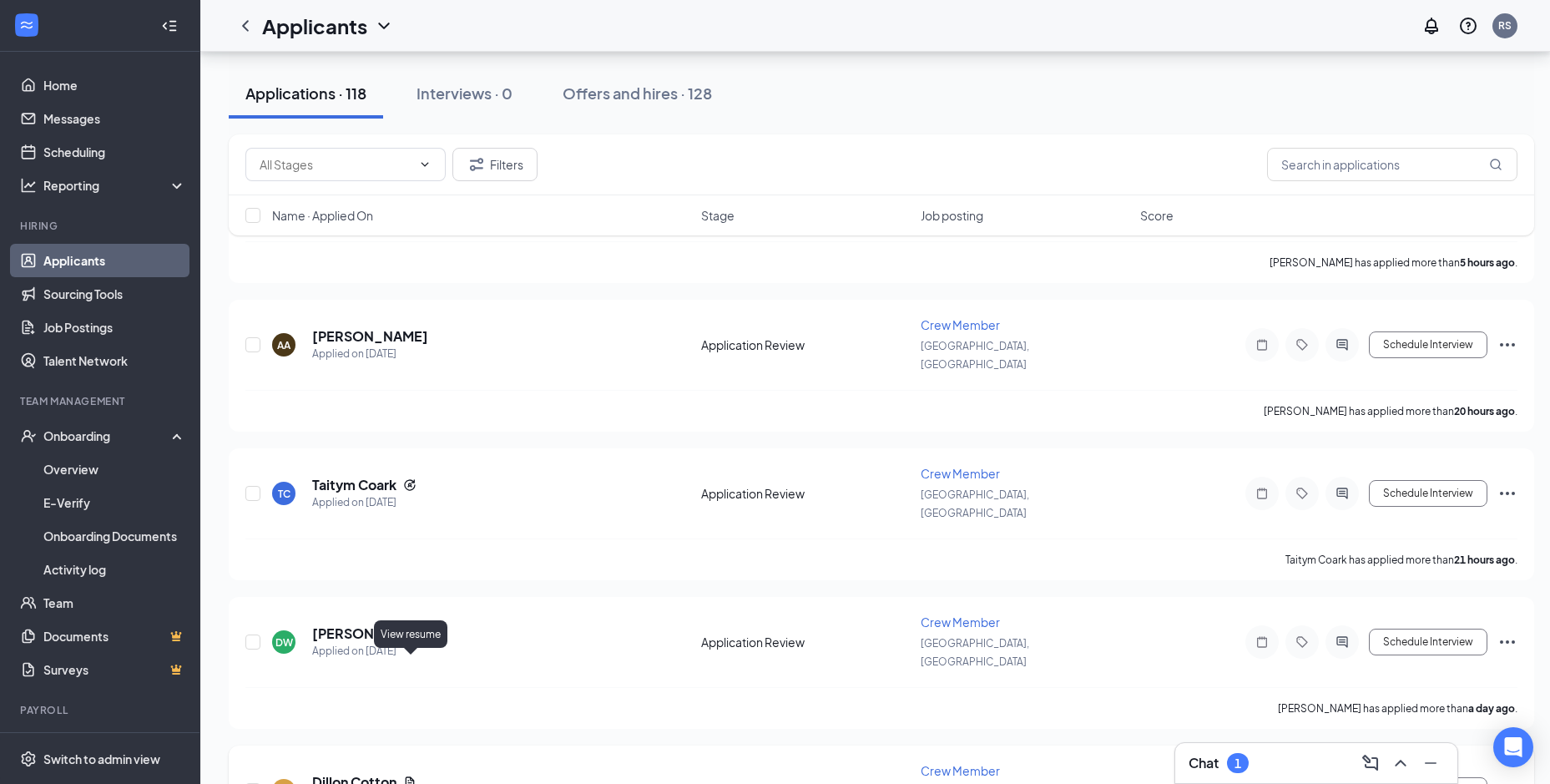
click at [418, 773] on div "[PERSON_NAME] Cotton Applied on [DATE]" at bounding box center [482, 790] width 419 height 35
click at [414, 776] on icon "Document" at bounding box center [410, 781] width 9 height 11
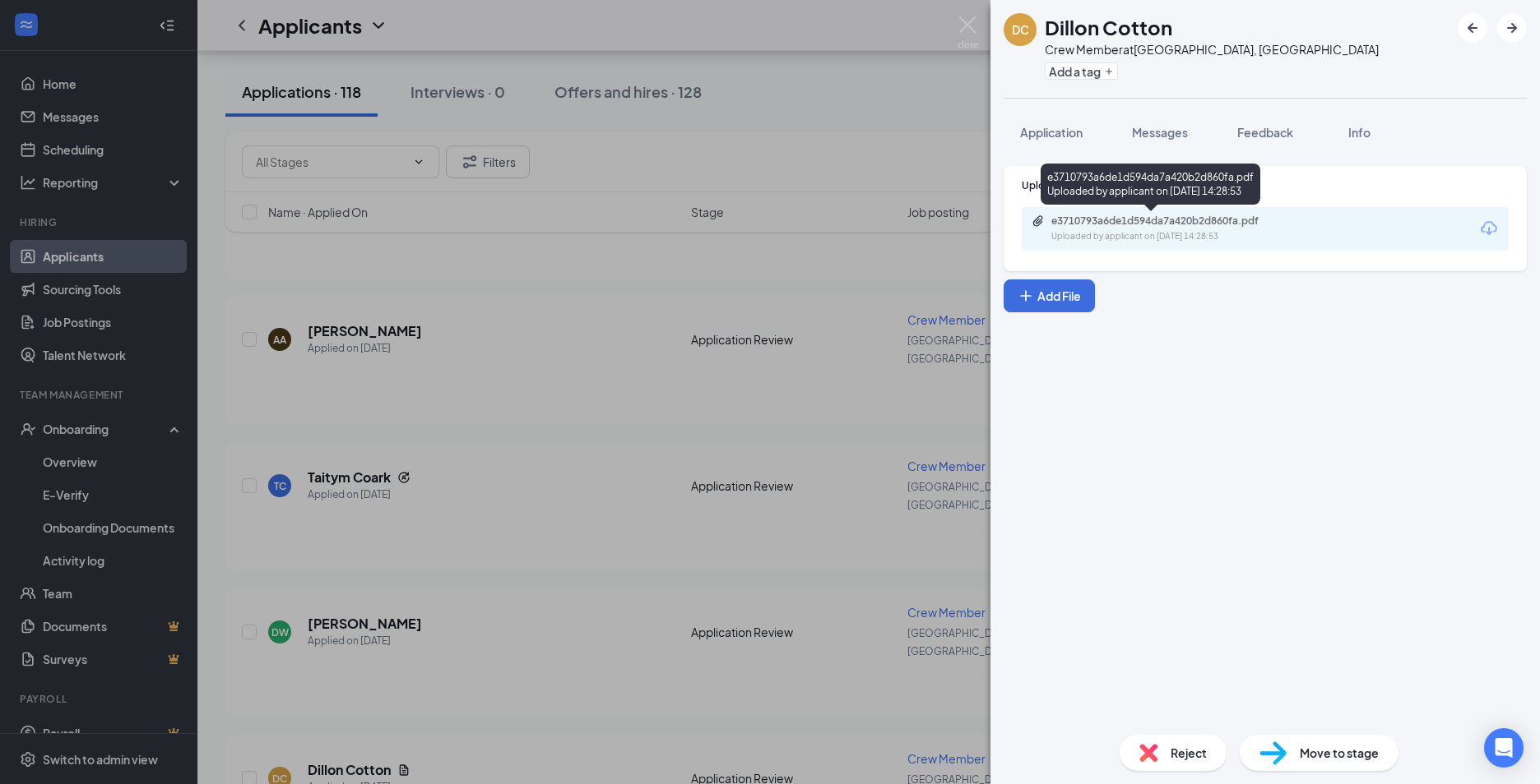
click at [1062, 235] on div "Uploaded by applicant on [DATE] 14:28:53" at bounding box center [1174, 236] width 246 height 14
